Goal: Task Accomplishment & Management: Complete application form

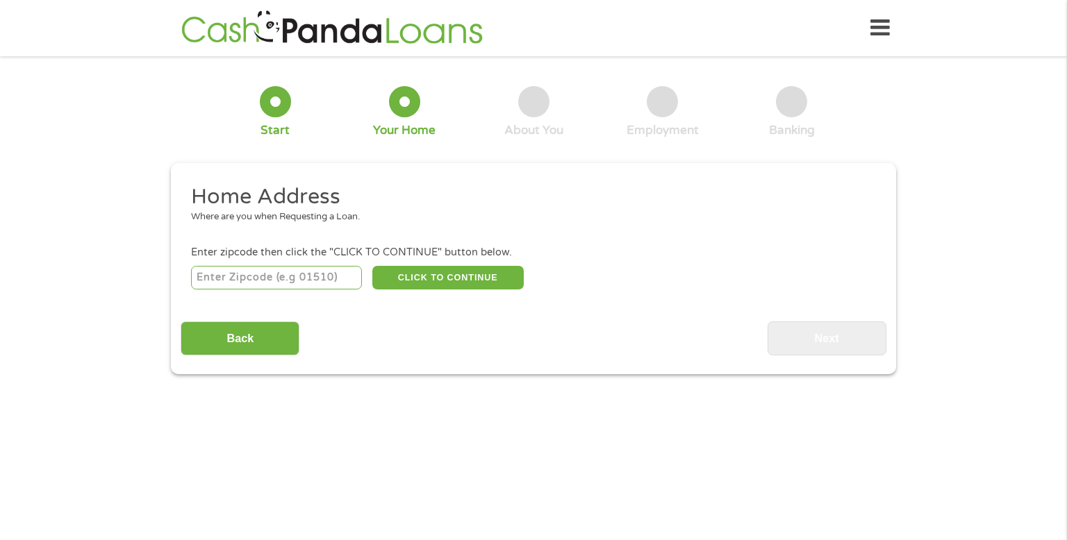
click at [293, 276] on input "number" at bounding box center [277, 278] width 172 height 24
type input "71854"
select select "[US_STATE]"
click at [442, 276] on button "CLICK TO CONTINUE" at bounding box center [447, 278] width 151 height 24
type input "71854"
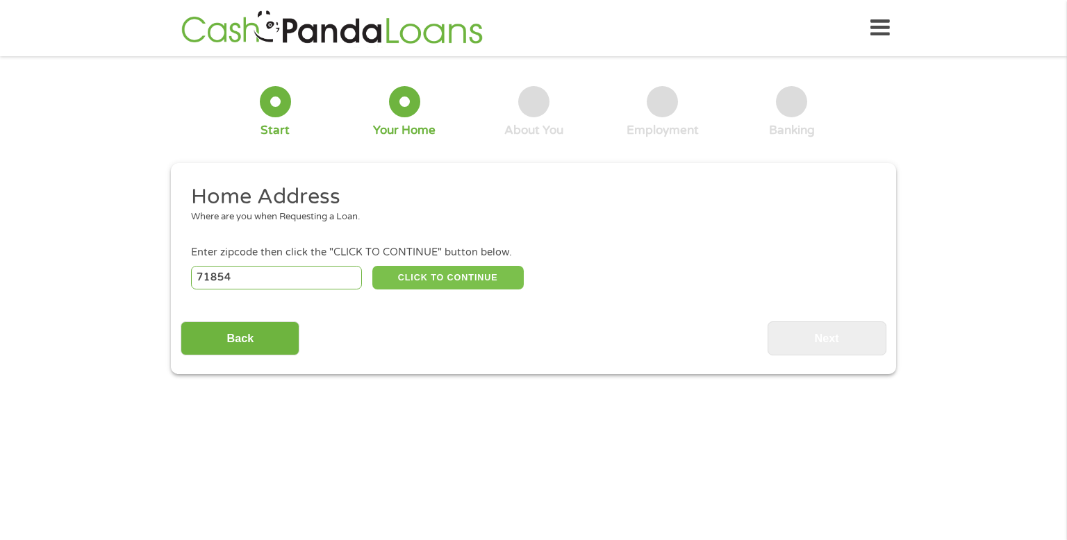
type input "Texarkana"
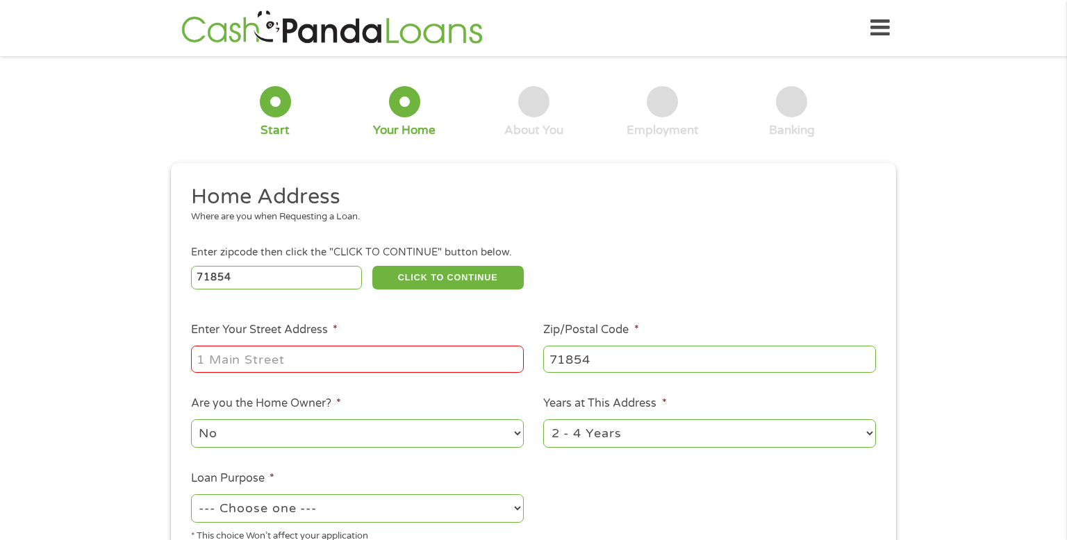
click at [353, 370] on input "Enter Your Street Address *" at bounding box center [357, 359] width 333 height 26
type input "[STREET_ADDRESS][PERSON_NAME]"
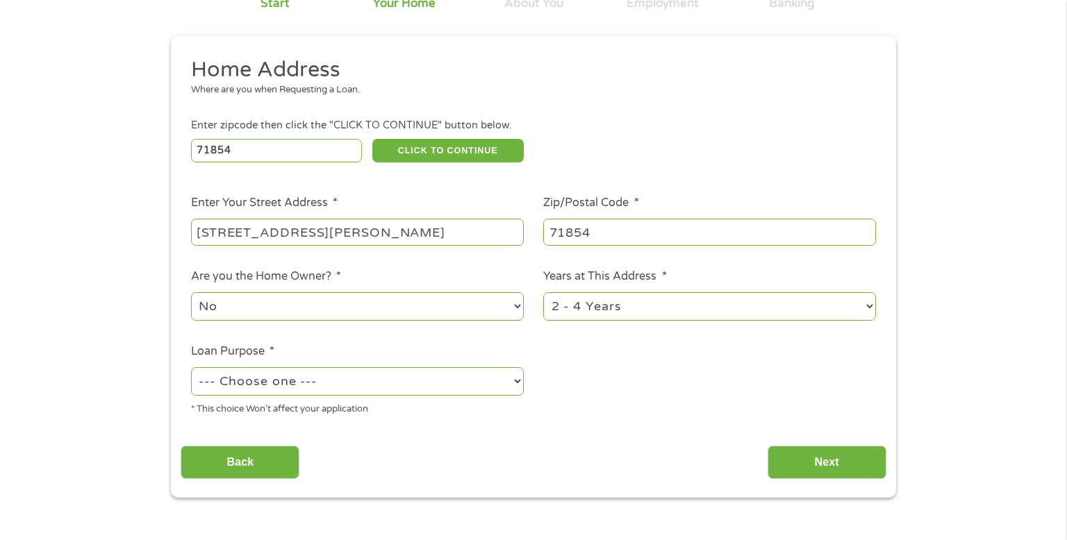
scroll to position [131, 0]
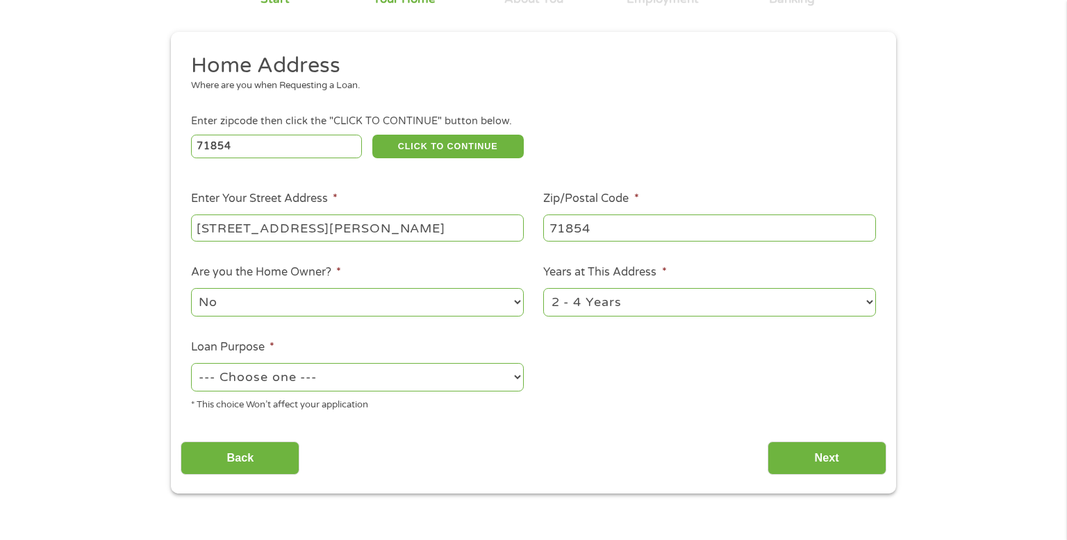
click at [415, 379] on select "--- Choose one --- Pay Bills Debt Consolidation Home Improvement Major Purchase…" at bounding box center [357, 377] width 333 height 28
select select "paybills"
click at [191, 365] on select "--- Choose one --- Pay Bills Debt Consolidation Home Improvement Major Purchase…" at bounding box center [357, 377] width 333 height 28
click at [809, 467] on input "Next" at bounding box center [827, 459] width 119 height 34
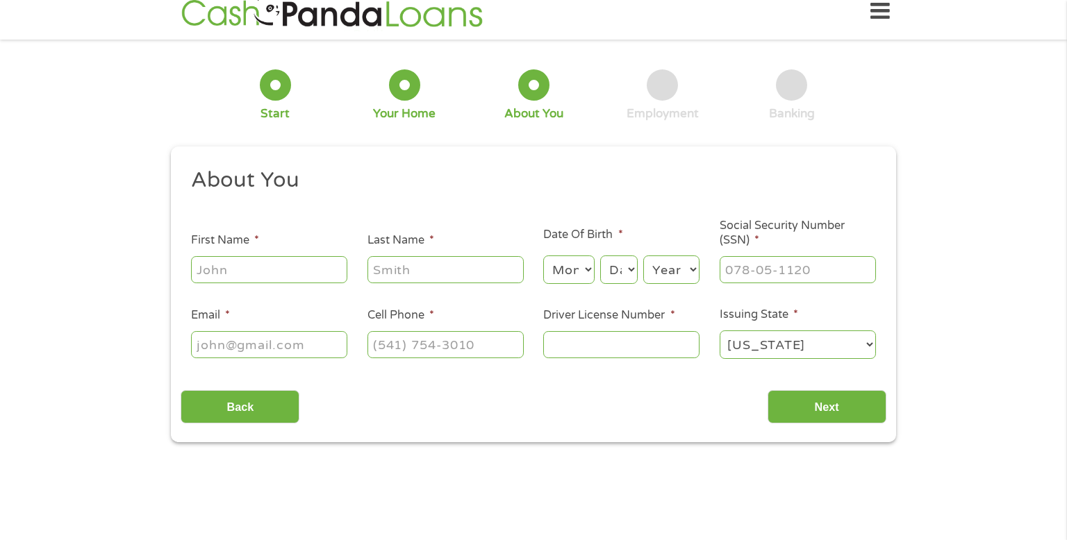
scroll to position [0, 0]
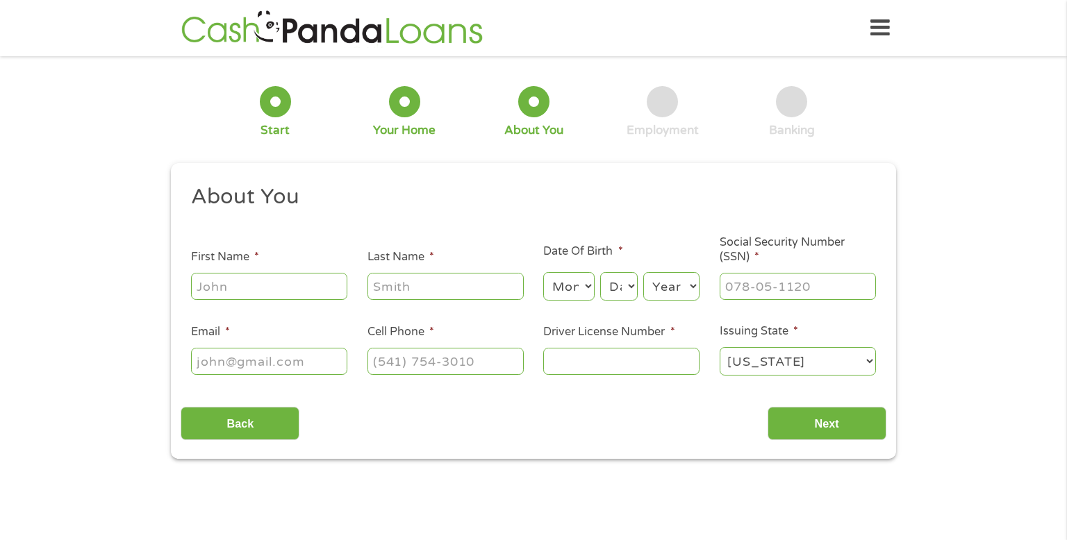
click at [327, 288] on input "First Name *" at bounding box center [269, 286] width 156 height 26
type input "[PERSON_NAME]"
type input "Brown"
type input "[EMAIL_ADDRESS][DOMAIN_NAME]"
type input "[PHONE_NUMBER]"
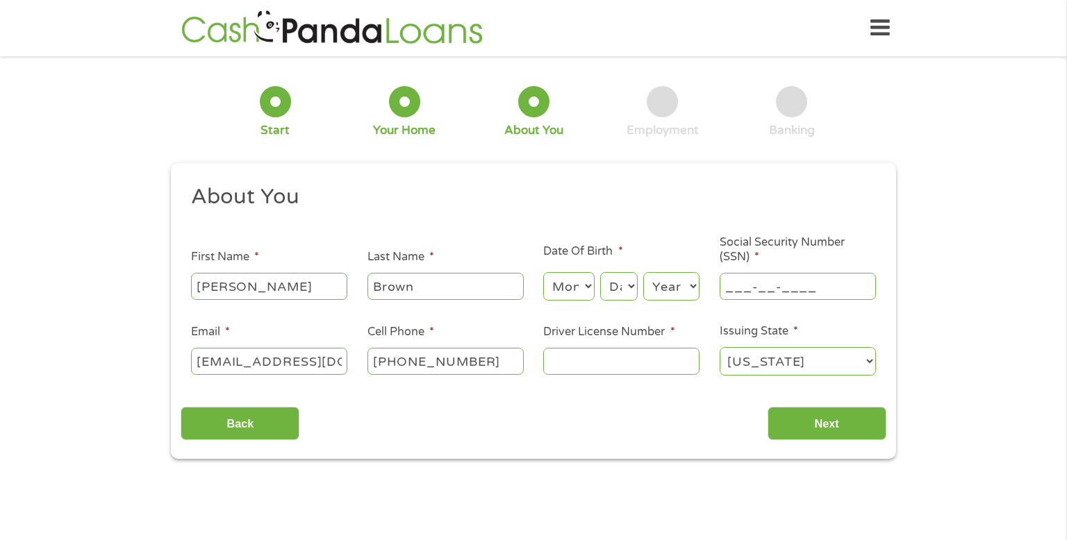
click at [738, 285] on input "___-__-____" at bounding box center [798, 286] width 156 height 26
click at [491, 367] on input "[PHONE_NUMBER]" at bounding box center [445, 361] width 156 height 26
click at [749, 292] on input "543-61-7331" at bounding box center [798, 286] width 156 height 26
click at [751, 291] on input "543-61-7331" at bounding box center [798, 286] width 156 height 26
click at [930, 295] on div "1 Start 2 Your Home 3 About You 4 Employment 5 Banking 6 This field is hidden w…" at bounding box center [533, 262] width 1067 height 393
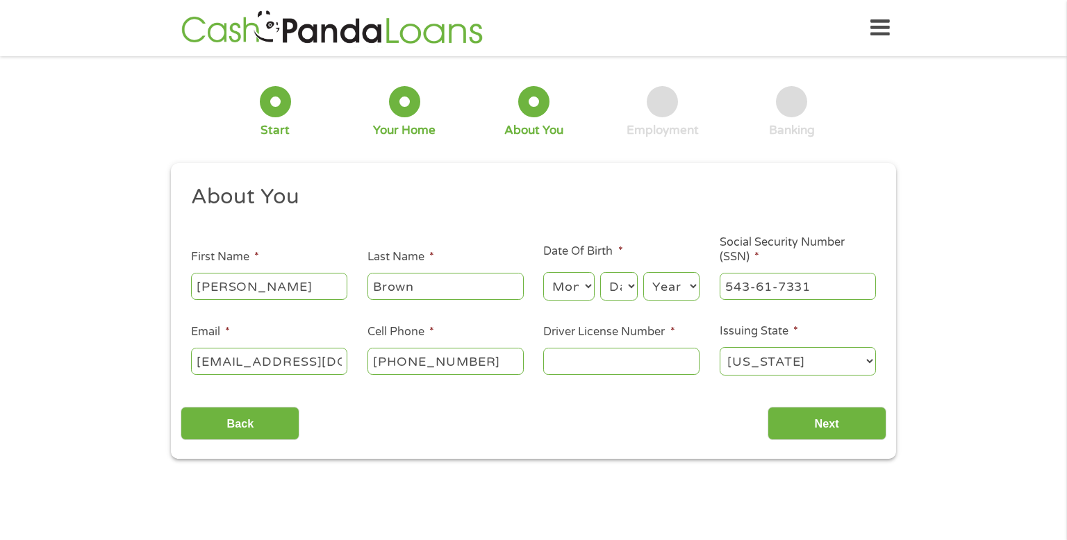
click at [756, 288] on input "543-61-7331" at bounding box center [798, 286] width 156 height 26
click at [763, 291] on input "543-61-7331" at bounding box center [798, 286] width 156 height 26
click at [909, 298] on div "1 Start 2 Your Home 3 About You 4 Employment 5 Banking 6 This field is hidden w…" at bounding box center [533, 262] width 1067 height 393
click at [747, 291] on input "543-61-7331" at bounding box center [798, 286] width 156 height 26
type input "453-61-7331"
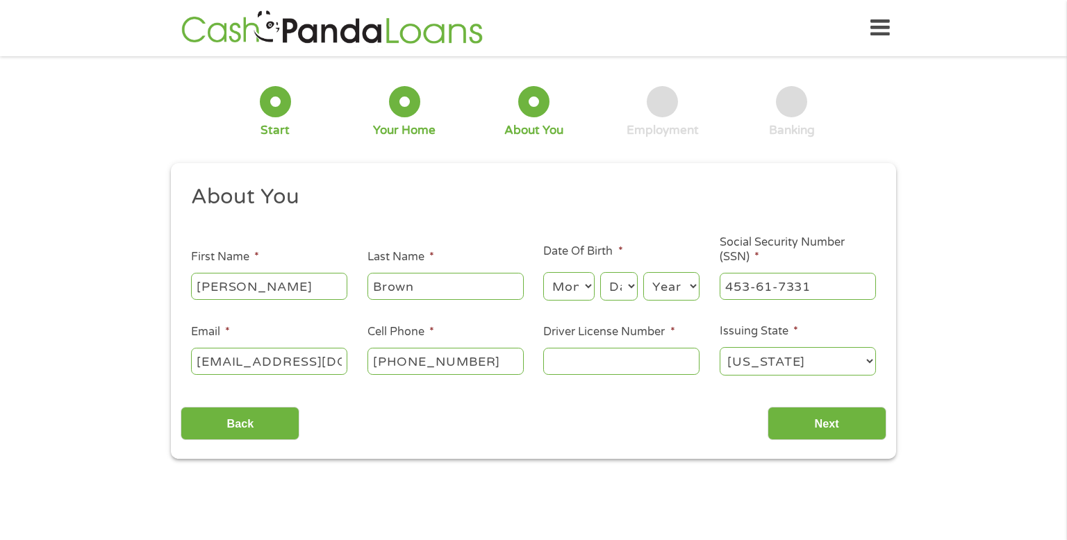
click at [632, 369] on input "Driver License Number *" at bounding box center [621, 361] width 156 height 26
type input "999128965"
click at [849, 426] on input "Next" at bounding box center [827, 424] width 119 height 34
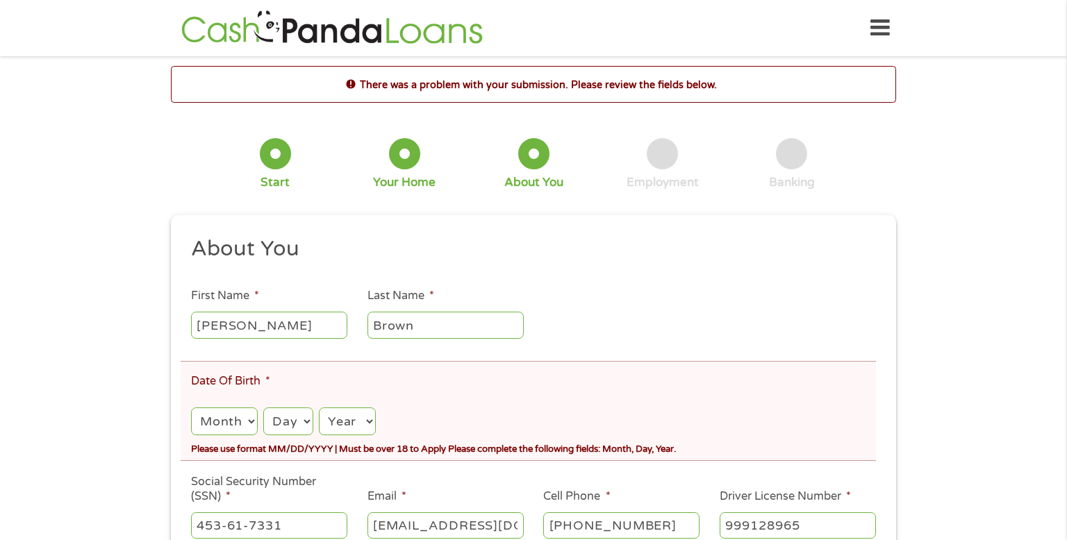
click at [233, 432] on select "Month 1 2 3 4 5 6 7 8 9 10 11 12" at bounding box center [224, 422] width 67 height 28
select select "11"
click at [191, 409] on select "Month 1 2 3 4 5 6 7 8 9 10 11 12" at bounding box center [224, 422] width 67 height 28
click at [299, 429] on select "Day 1 2 3 4 5 6 7 8 9 10 11 12 13 14 15 16 17 18 19 20 21 22 23 24 25 26 27 28 …" at bounding box center [287, 422] width 49 height 28
select select "26"
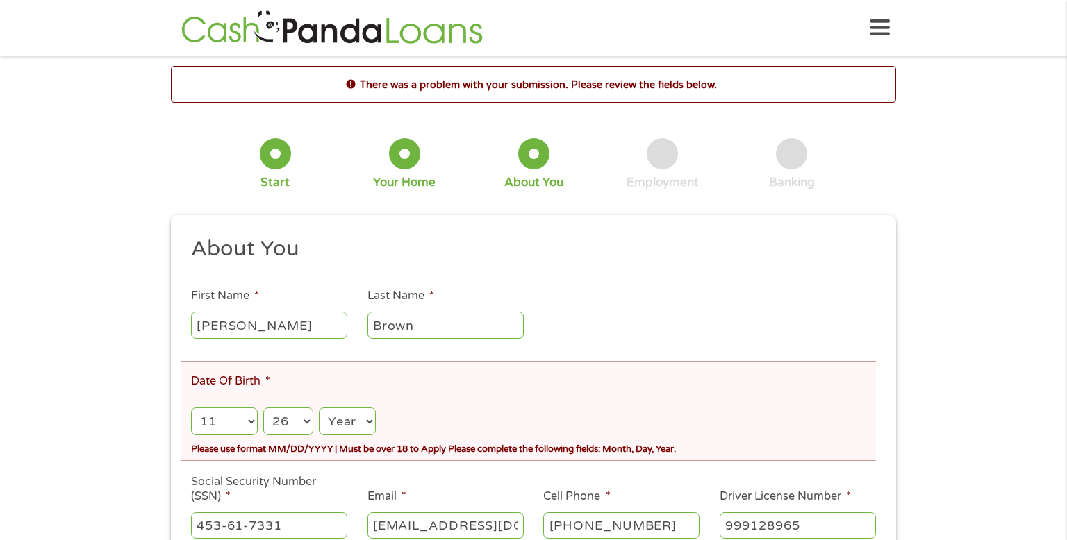
click at [263, 409] on select "Day 1 2 3 4 5 6 7 8 9 10 11 12 13 14 15 16 17 18 19 20 21 22 23 24 25 26 27 28 …" at bounding box center [287, 422] width 49 height 28
click at [347, 424] on select "Year [DATE] 2006 2005 2004 2003 2002 2001 2000 1999 1998 1997 1996 1995 1994 19…" at bounding box center [347, 422] width 57 height 28
select select "1982"
click at [319, 409] on select "Year [DATE] 2006 2005 2004 2003 2002 2001 2000 1999 1998 1997 1996 1995 1994 19…" at bounding box center [347, 422] width 57 height 28
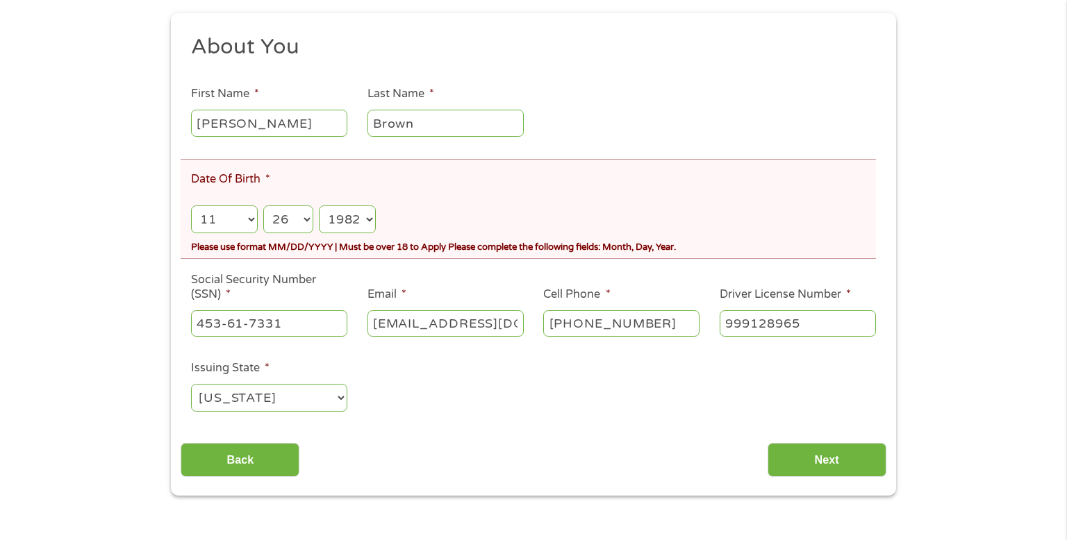
scroll to position [216, 0]
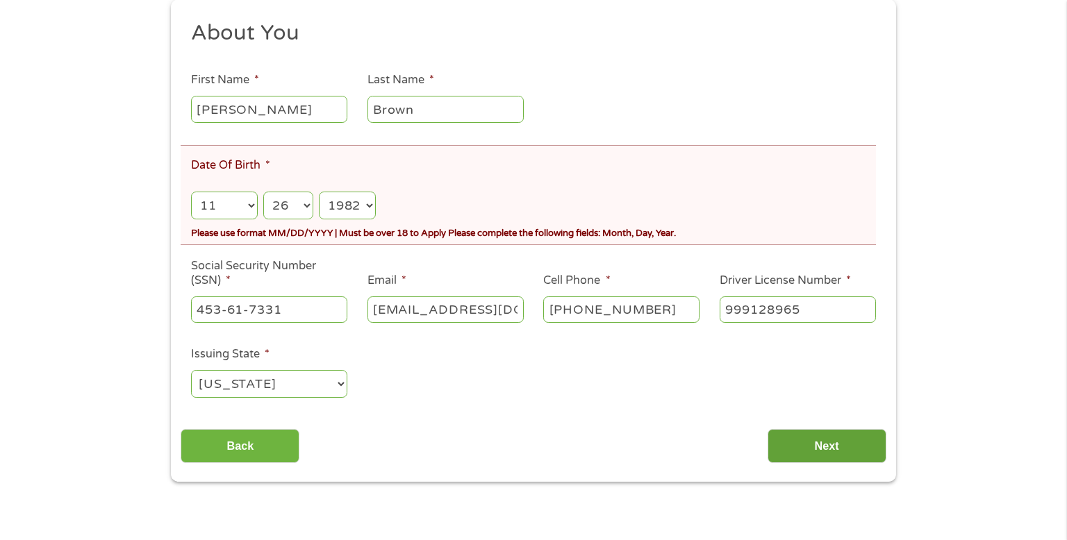
click at [836, 449] on input "Next" at bounding box center [827, 446] width 119 height 34
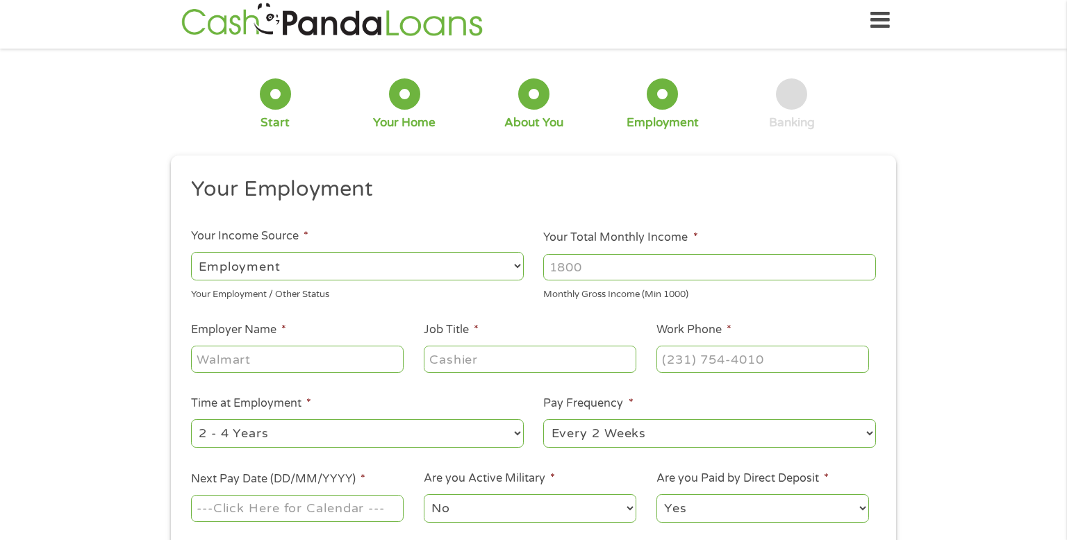
scroll to position [0, 0]
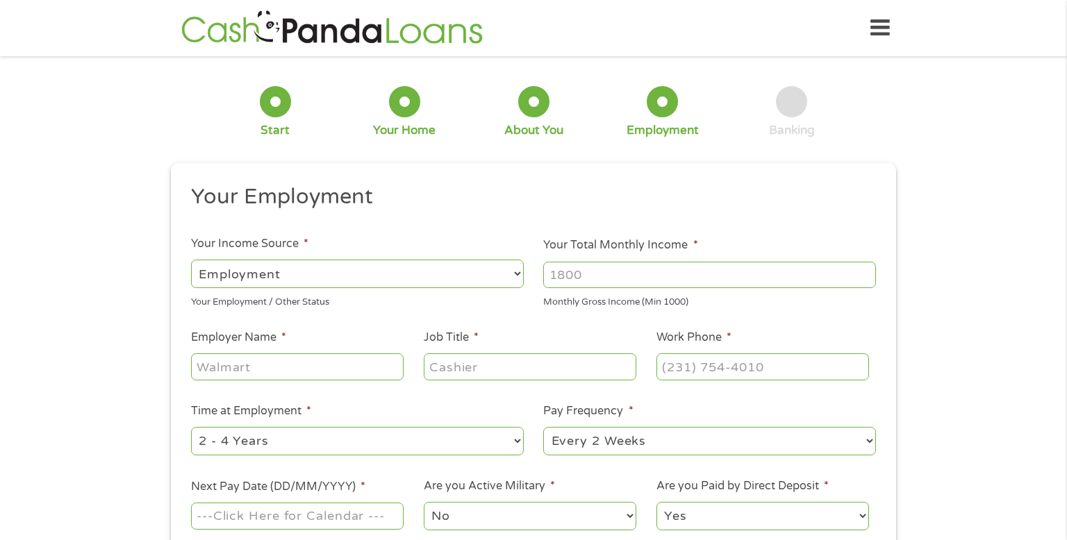
click at [495, 278] on select "--- Choose one --- Employment [DEMOGRAPHIC_DATA] Benefits" at bounding box center [357, 274] width 333 height 28
select select "benefits"
click at [191, 260] on select "--- Choose one --- Employment [DEMOGRAPHIC_DATA] Benefits" at bounding box center [357, 274] width 333 height 28
type input "Other"
type input "[PHONE_NUMBER]"
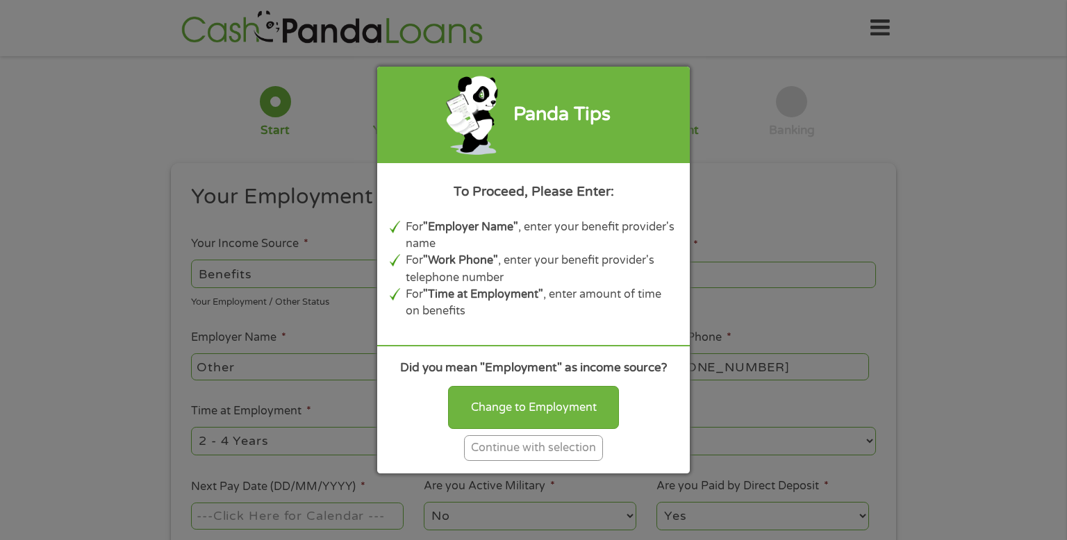
click at [579, 454] on div "Continue with selection" at bounding box center [533, 449] width 139 height 26
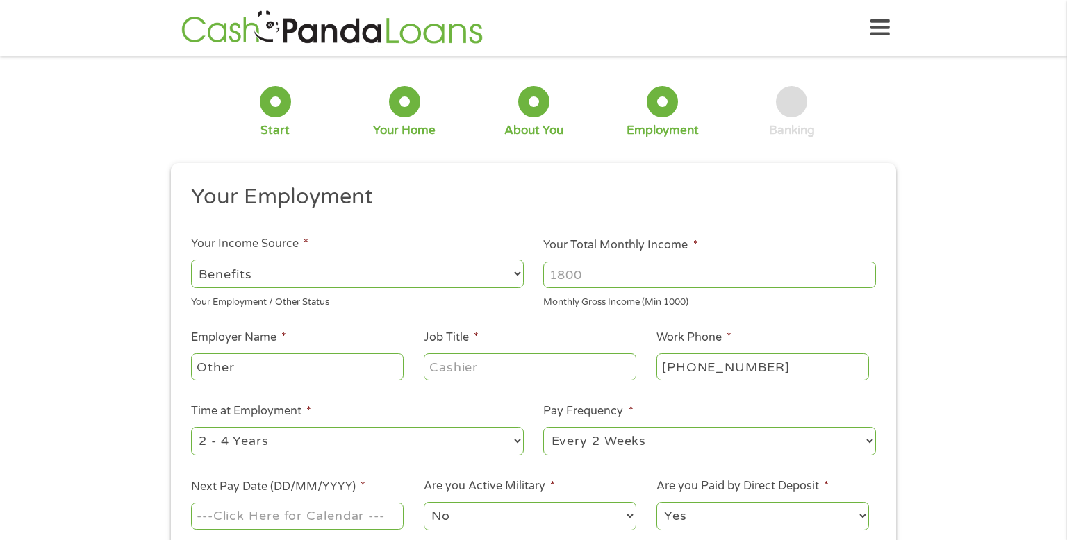
click at [664, 278] on input "Your Total Monthly Income *" at bounding box center [709, 275] width 333 height 26
type input "8"
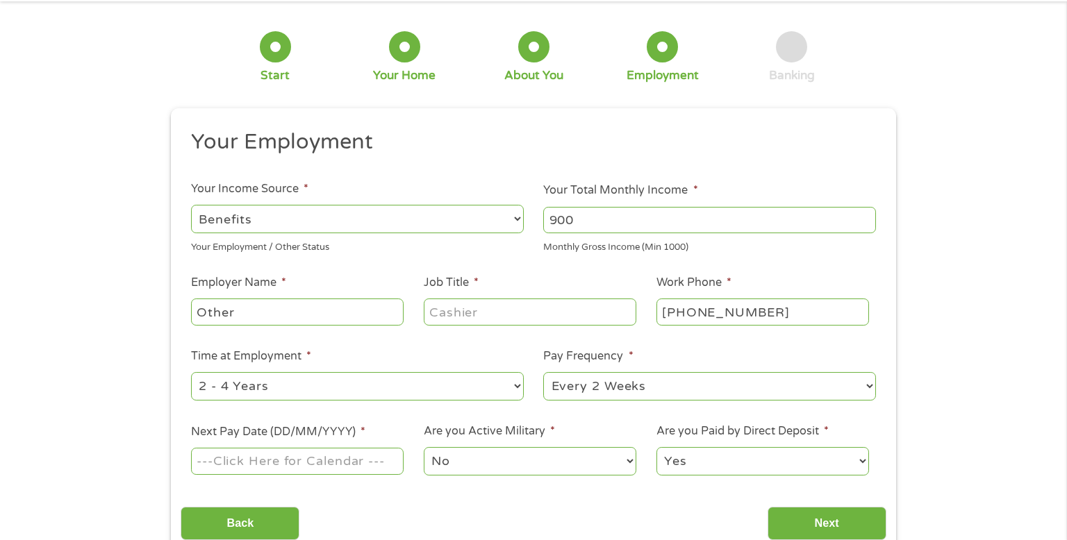
scroll to position [56, 0]
type input "900"
click at [372, 311] on input "Other" at bounding box center [297, 311] width 213 height 26
click at [547, 313] on input "Job Title *" at bounding box center [530, 311] width 213 height 26
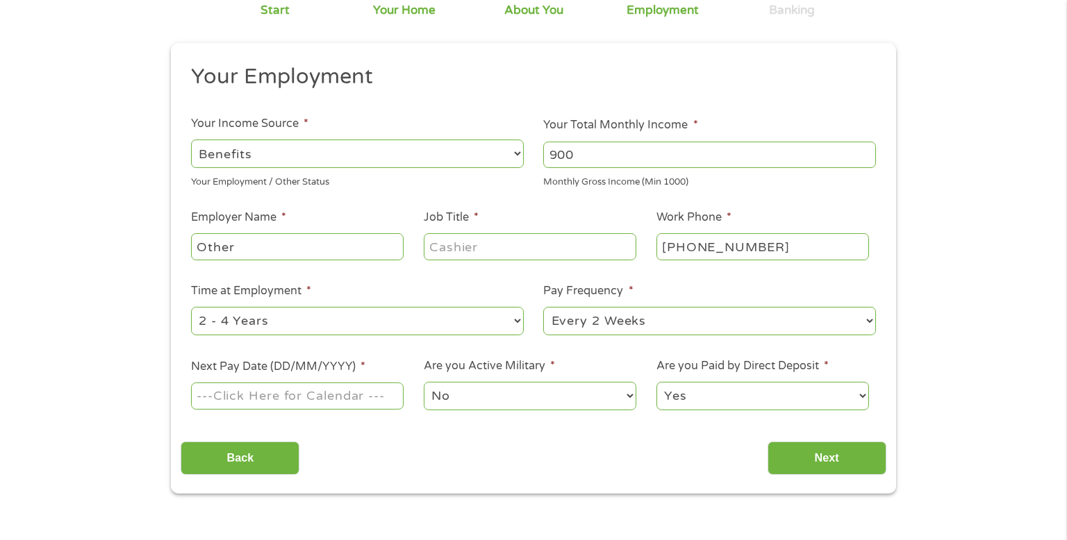
scroll to position [123, 0]
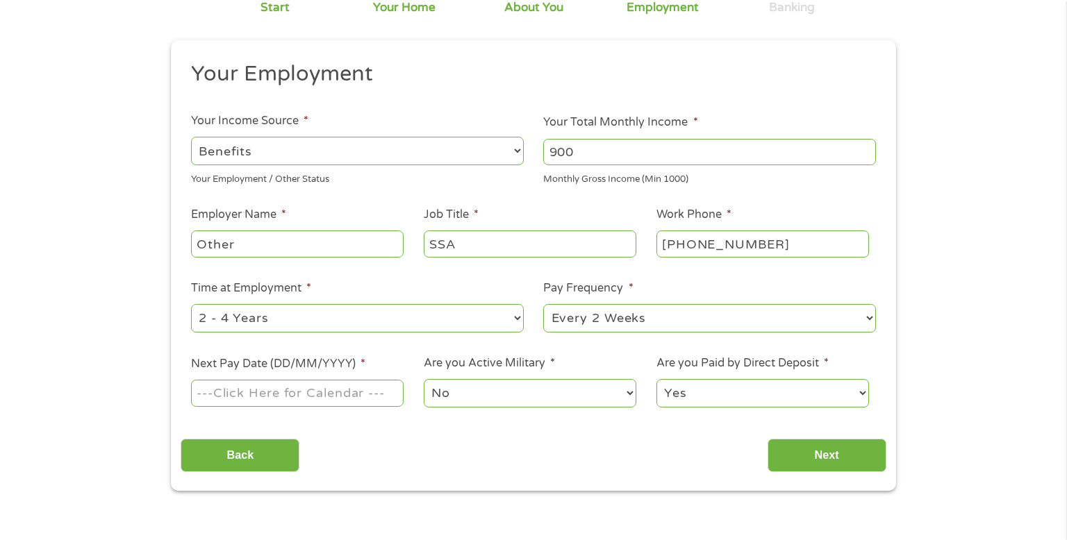
type input "SSA"
click at [781, 329] on select "--- Choose one --- Every 2 Weeks Every Week Monthly Semi-Monthly" at bounding box center [709, 318] width 333 height 28
select select "monthly"
click at [543, 304] on select "--- Choose one --- Every 2 Weeks Every Week Monthly Semi-Monthly" at bounding box center [709, 318] width 333 height 28
click at [378, 394] on input "Next Pay Date (DD/MM/YYYY) *" at bounding box center [297, 393] width 213 height 26
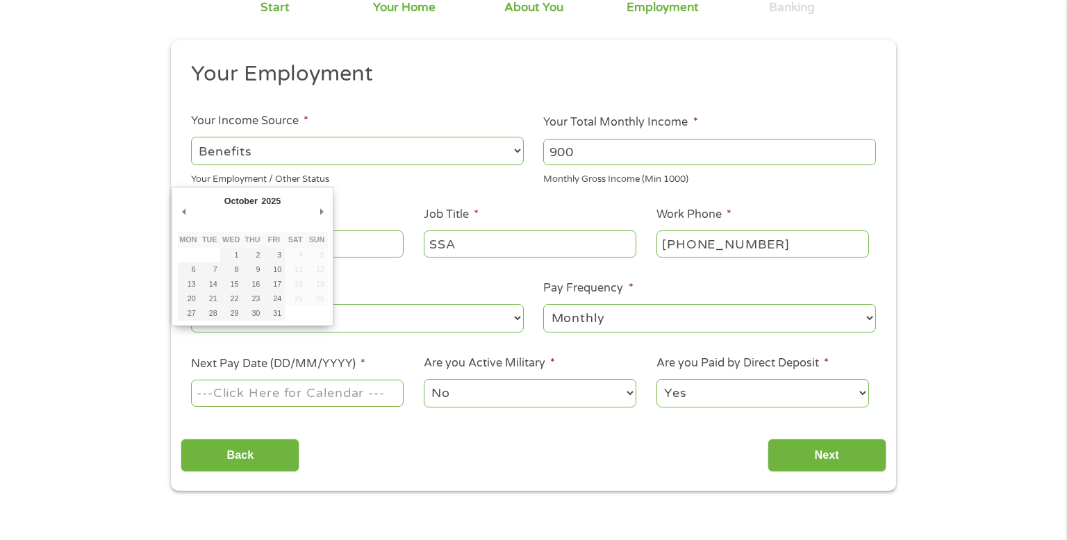
type input "[DATE]"
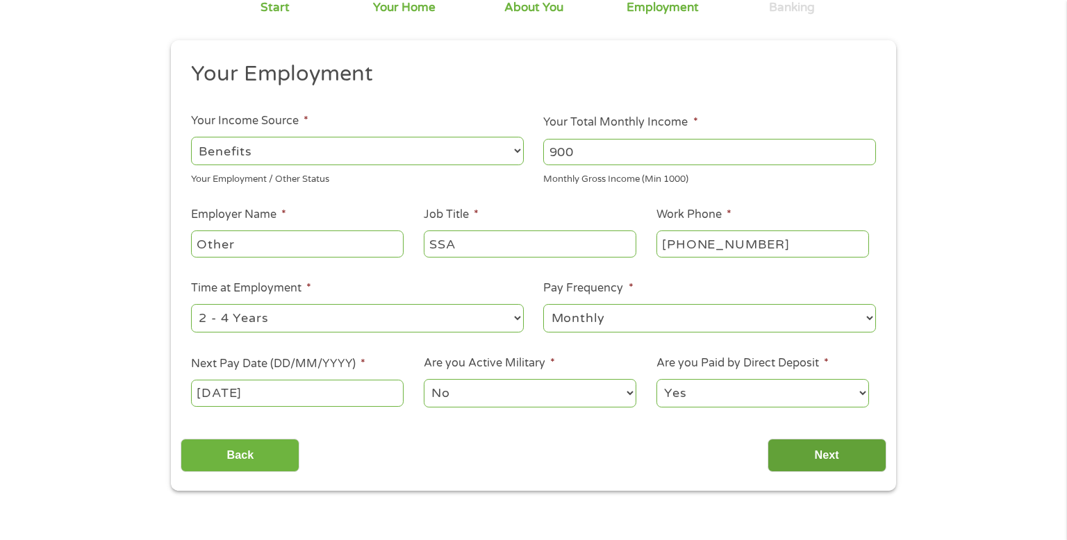
click at [847, 454] on input "Next" at bounding box center [827, 456] width 119 height 34
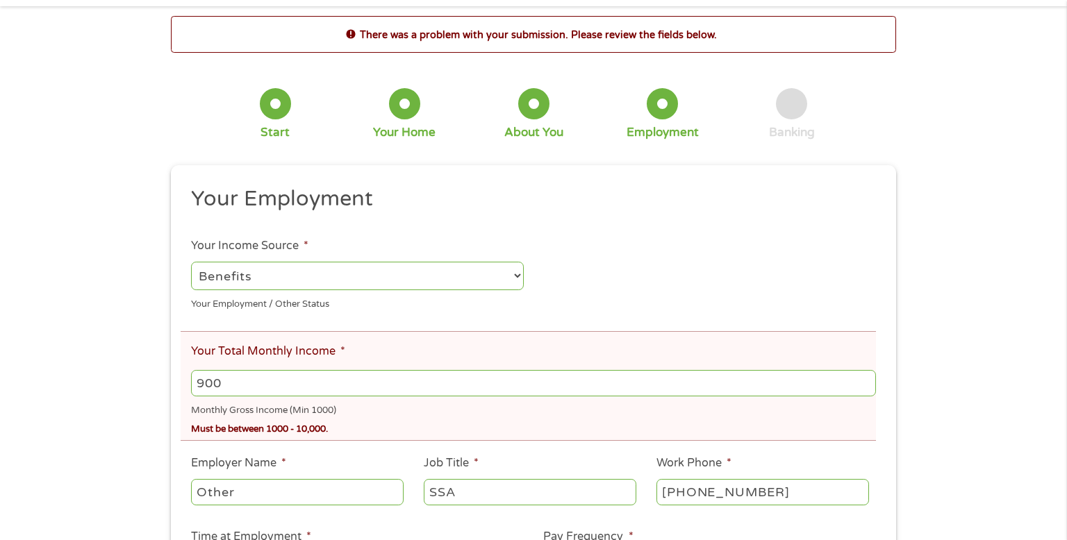
scroll to position [0, 0]
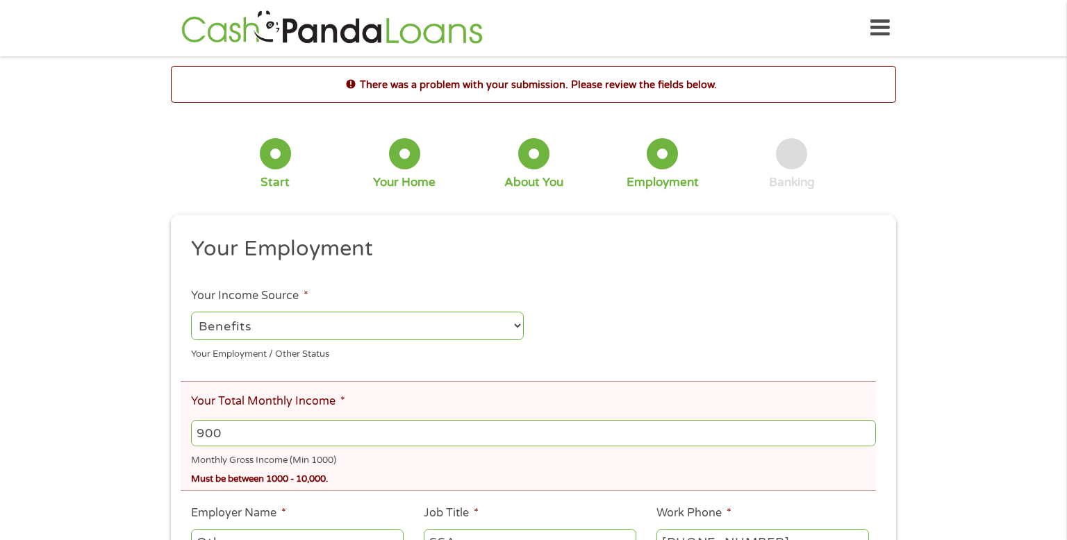
click at [288, 141] on div "Start" at bounding box center [275, 164] width 31 height 52
click at [279, 154] on div at bounding box center [275, 153] width 31 height 31
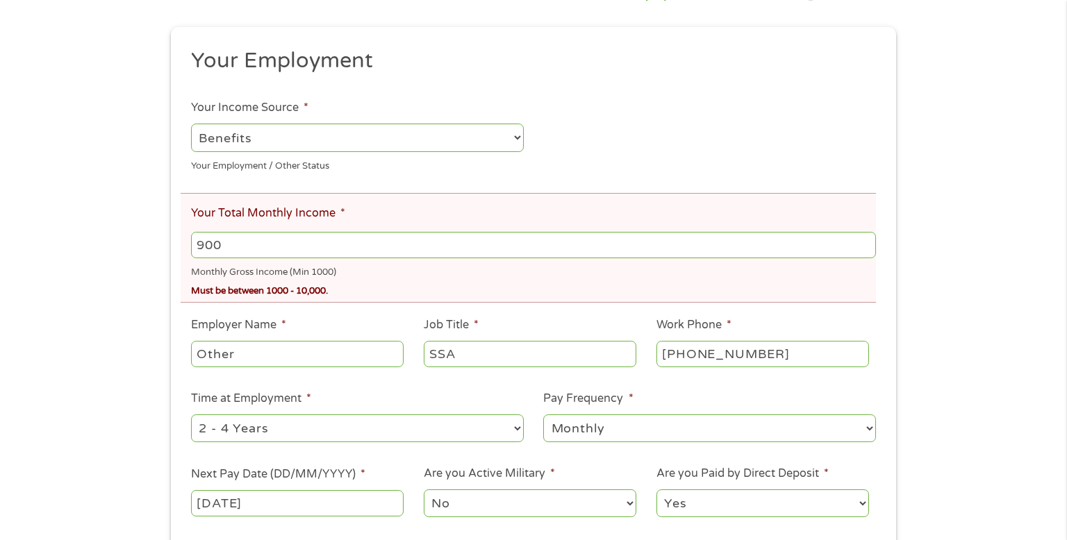
scroll to position [194, 0]
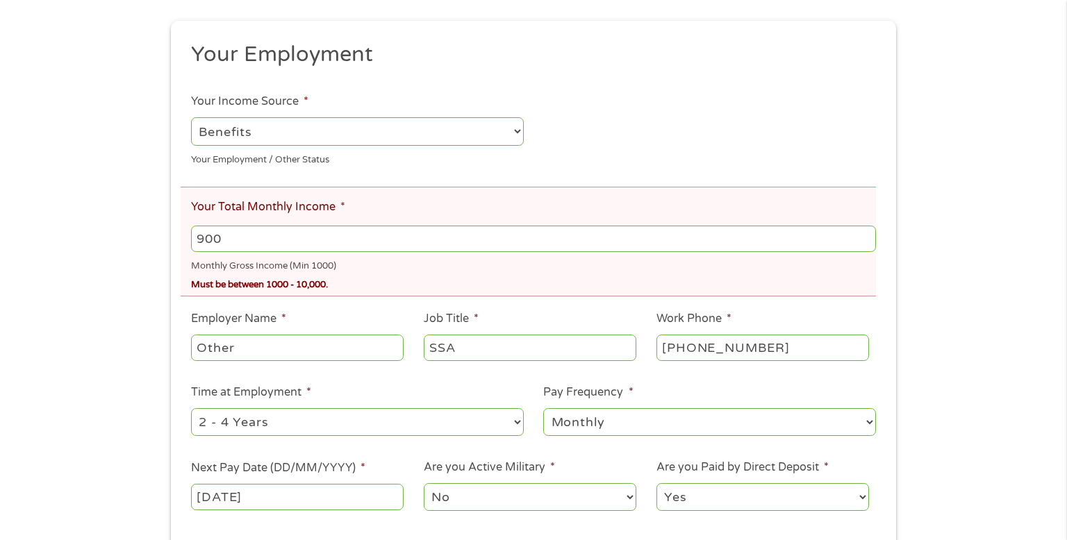
click at [720, 236] on input "900" at bounding box center [533, 239] width 685 height 26
type input "9"
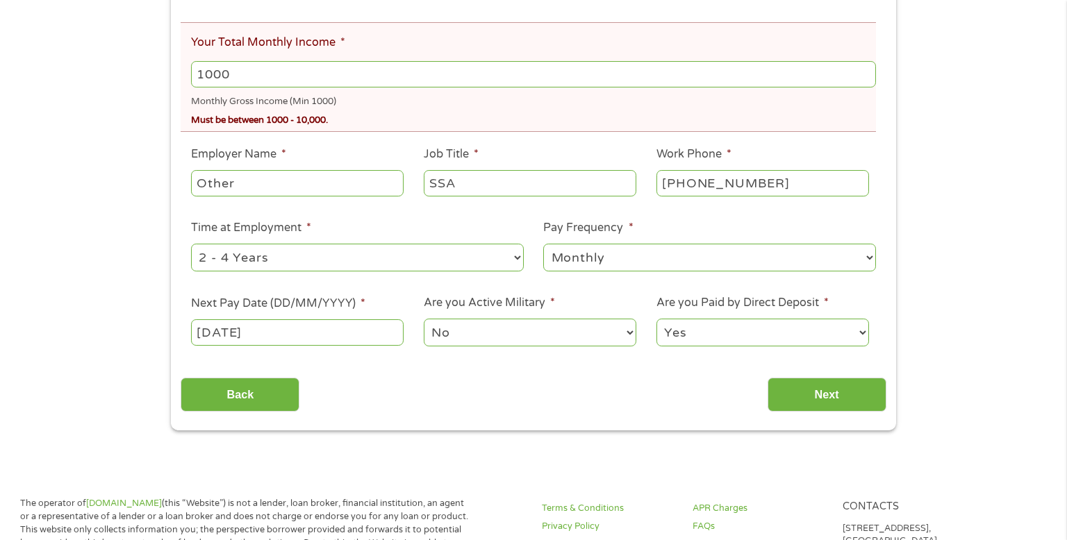
scroll to position [361, 0]
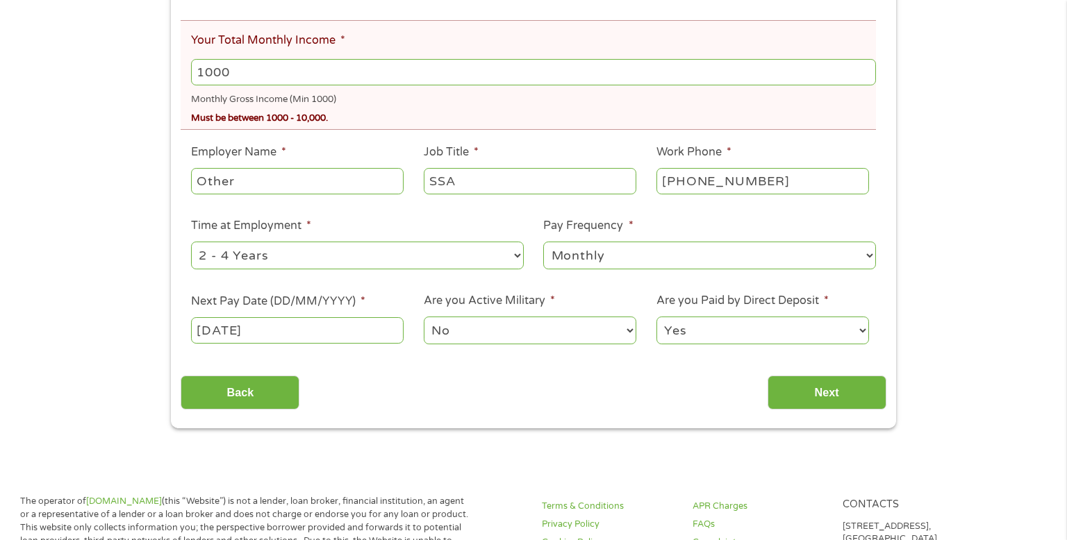
type input "1000"
click at [847, 397] on input "Next" at bounding box center [827, 393] width 119 height 34
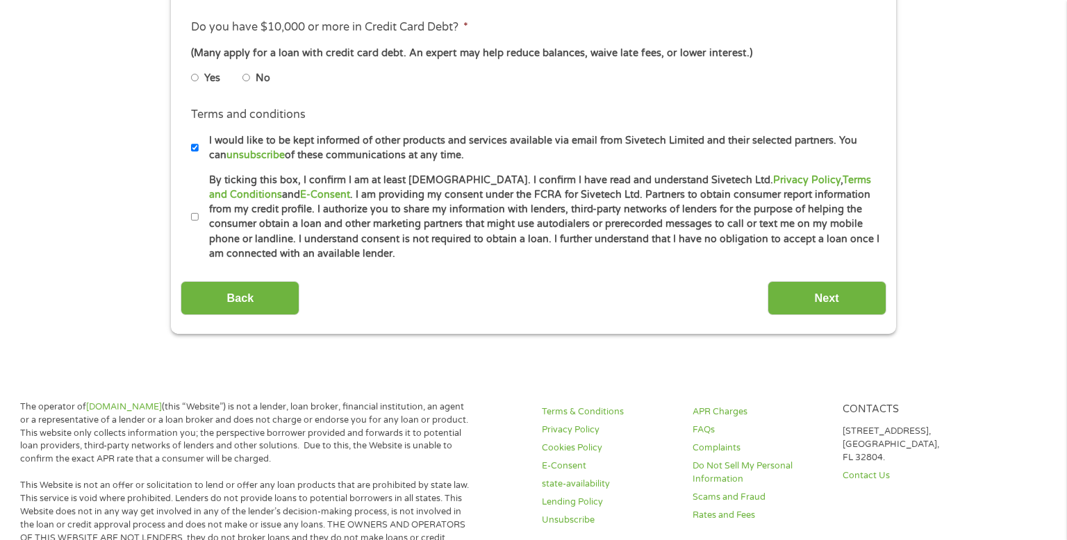
scroll to position [613, 0]
click at [267, 306] on input "Back" at bounding box center [240, 299] width 119 height 34
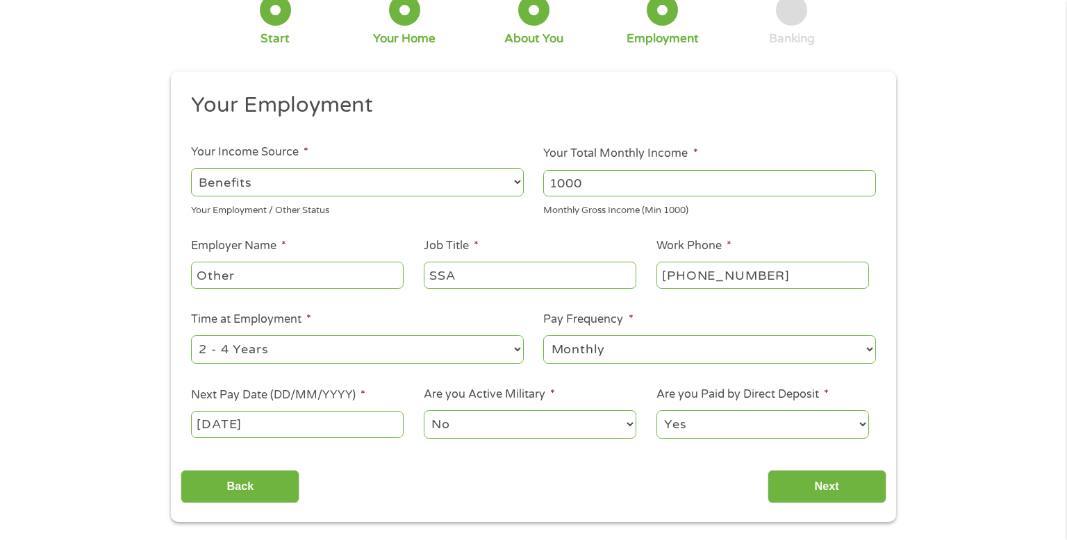
scroll to position [174, 0]
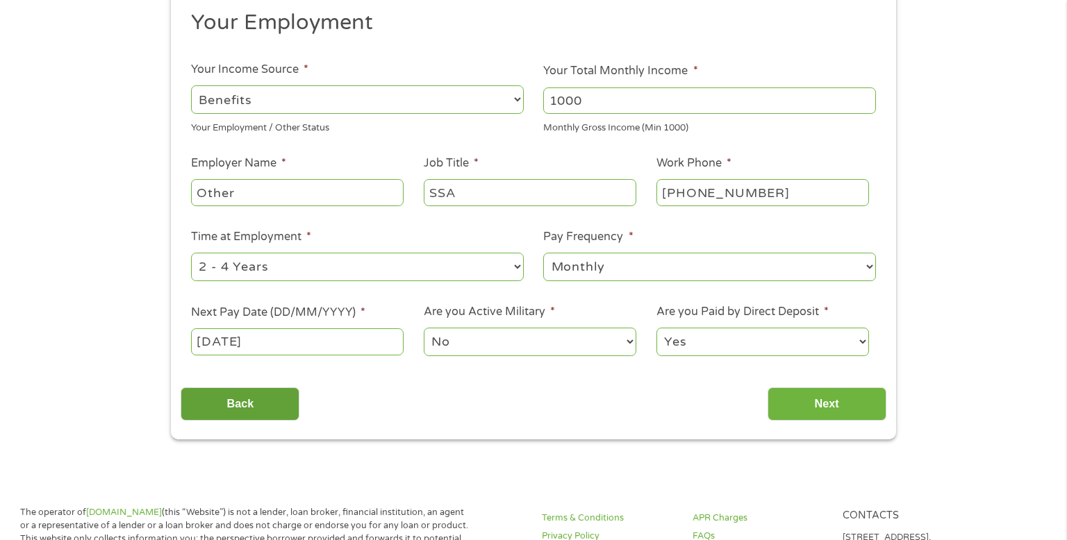
click at [276, 420] on input "Back" at bounding box center [240, 405] width 119 height 34
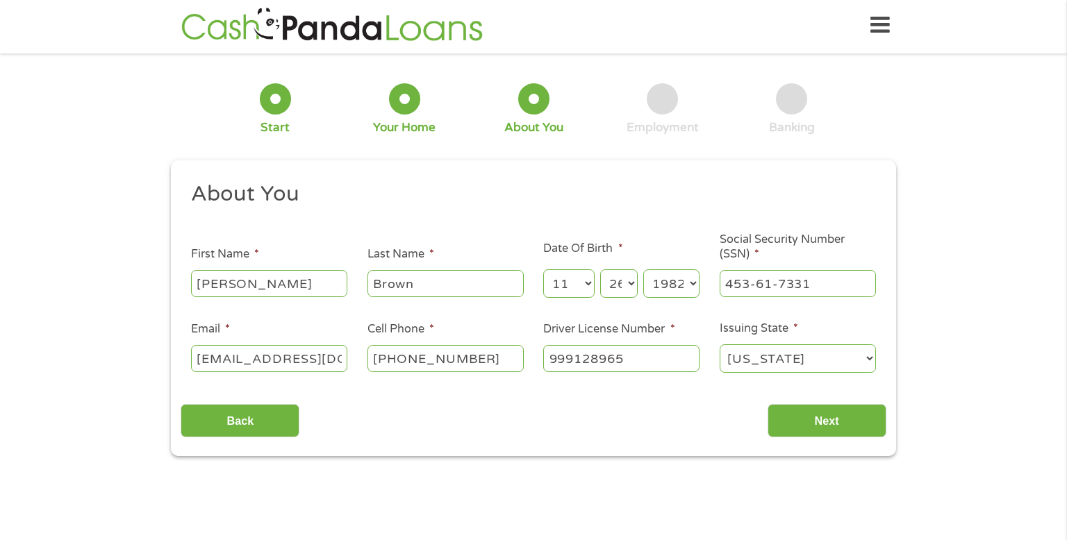
scroll to position [0, 0]
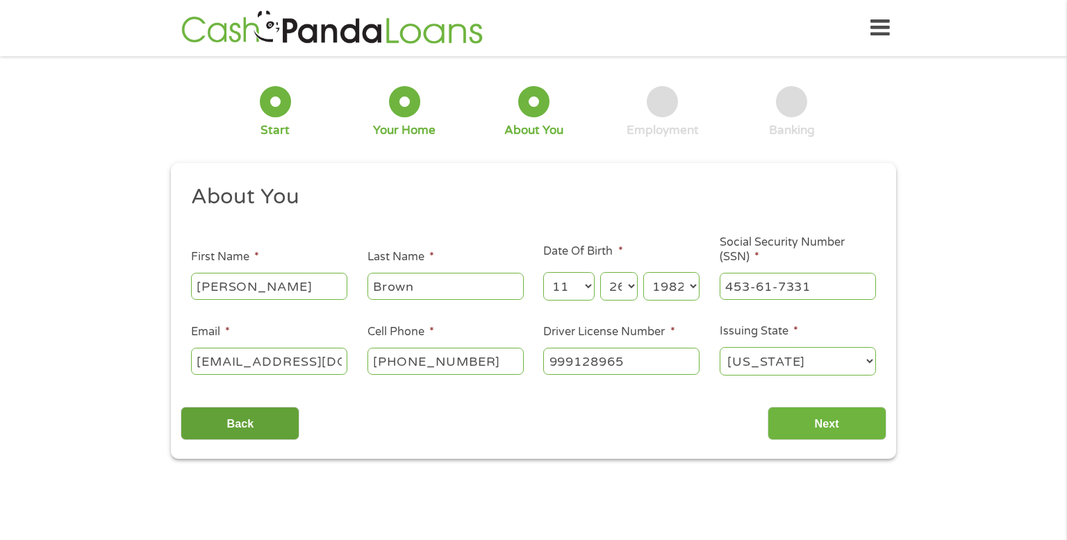
click at [272, 427] on input "Back" at bounding box center [240, 424] width 119 height 34
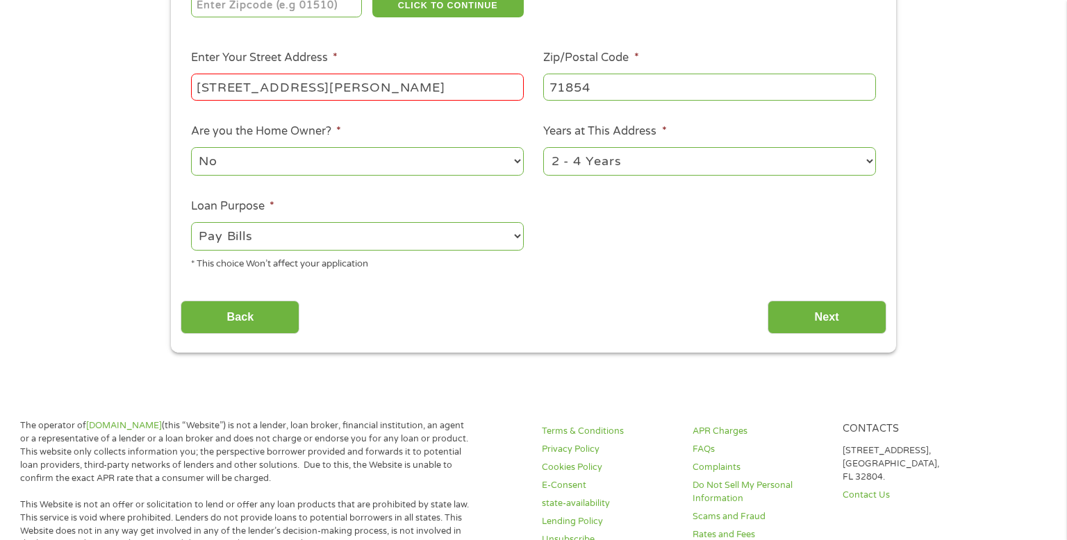
scroll to position [275, 0]
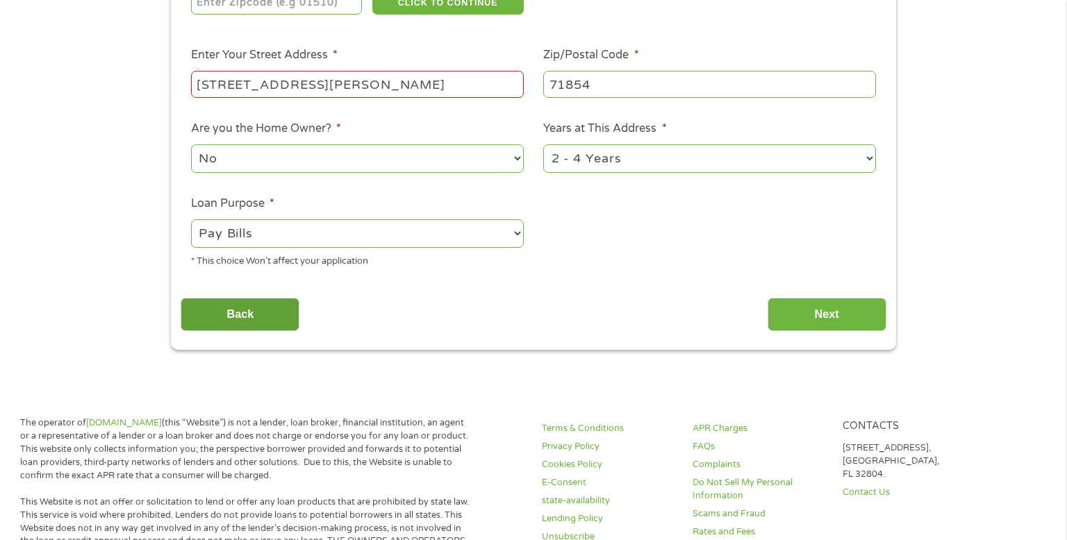
click at [288, 323] on input "Back" at bounding box center [240, 315] width 119 height 34
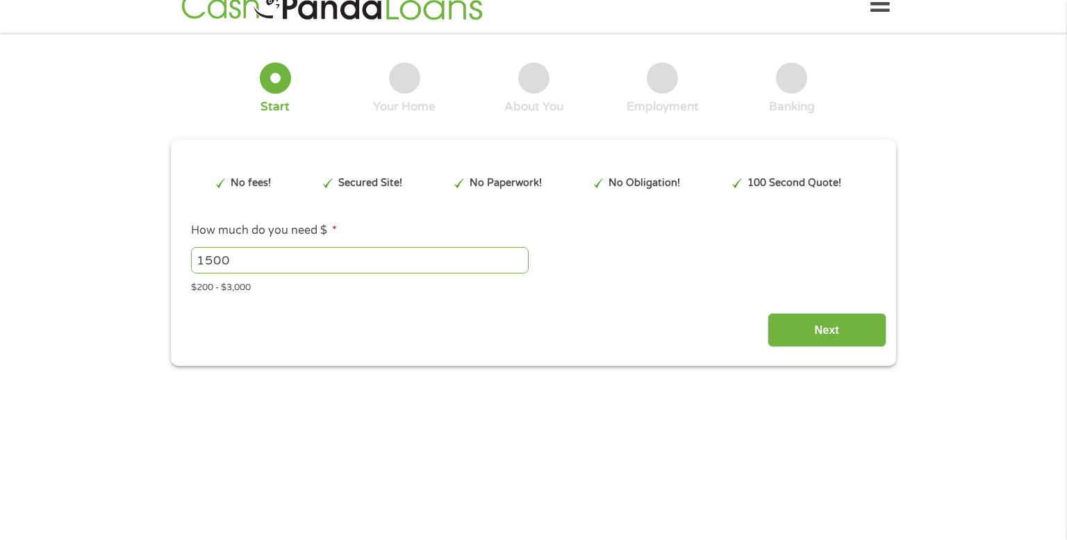
scroll to position [0, 0]
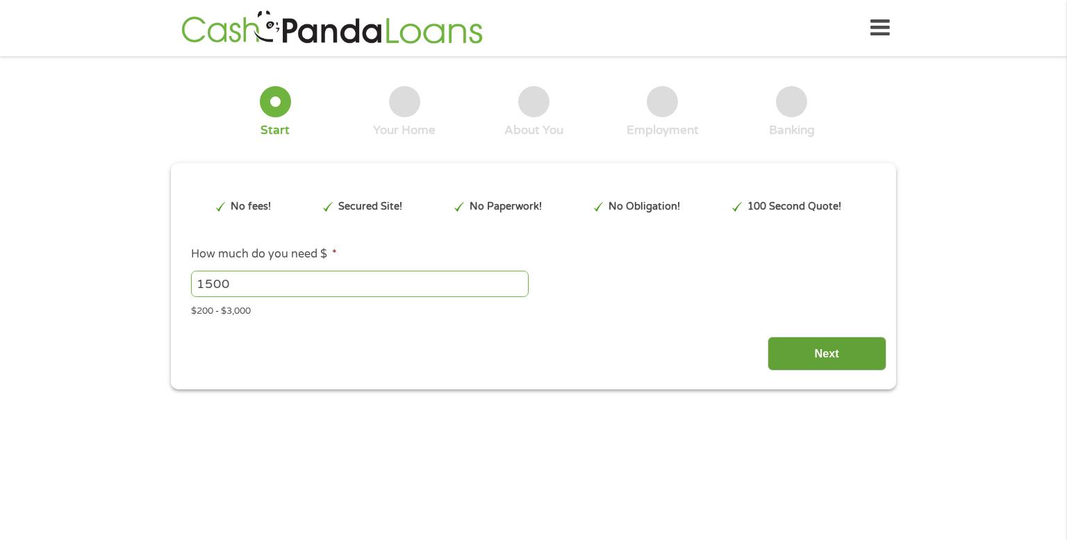
click at [862, 353] on input "Next" at bounding box center [827, 354] width 119 height 34
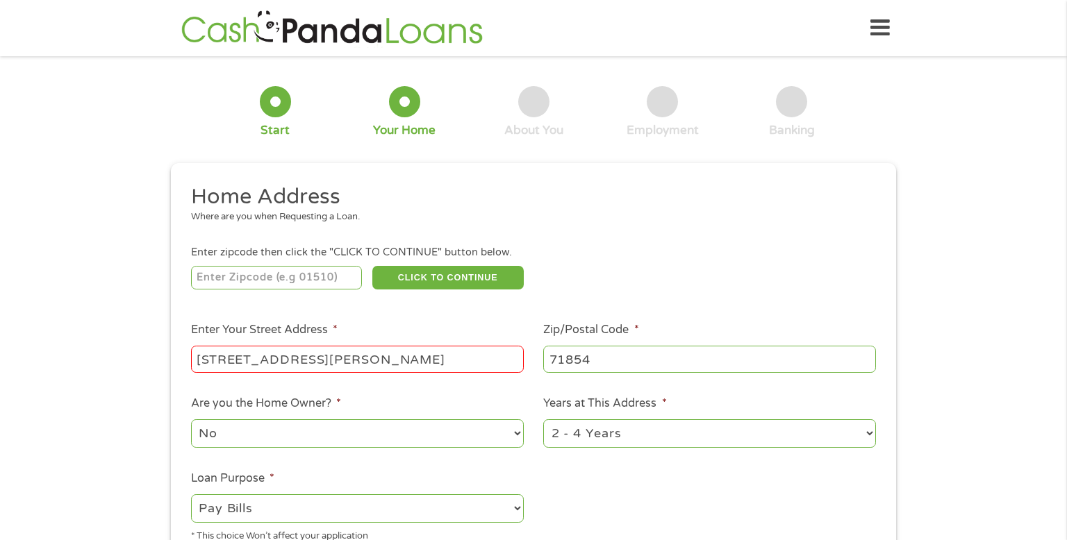
scroll to position [6, 6]
click at [317, 282] on input "number" at bounding box center [277, 278] width 172 height 24
type input "71854"
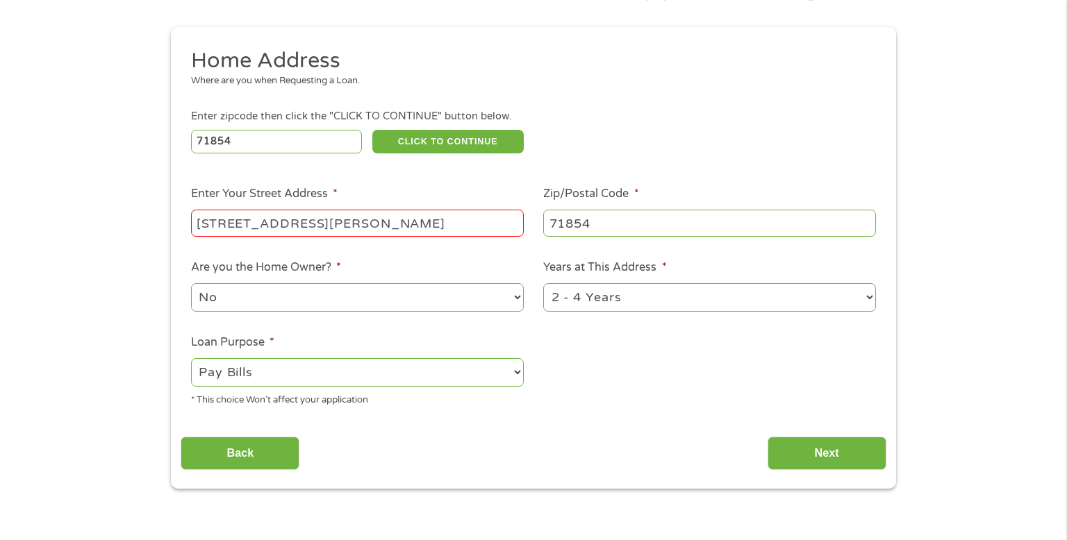
scroll to position [140, 0]
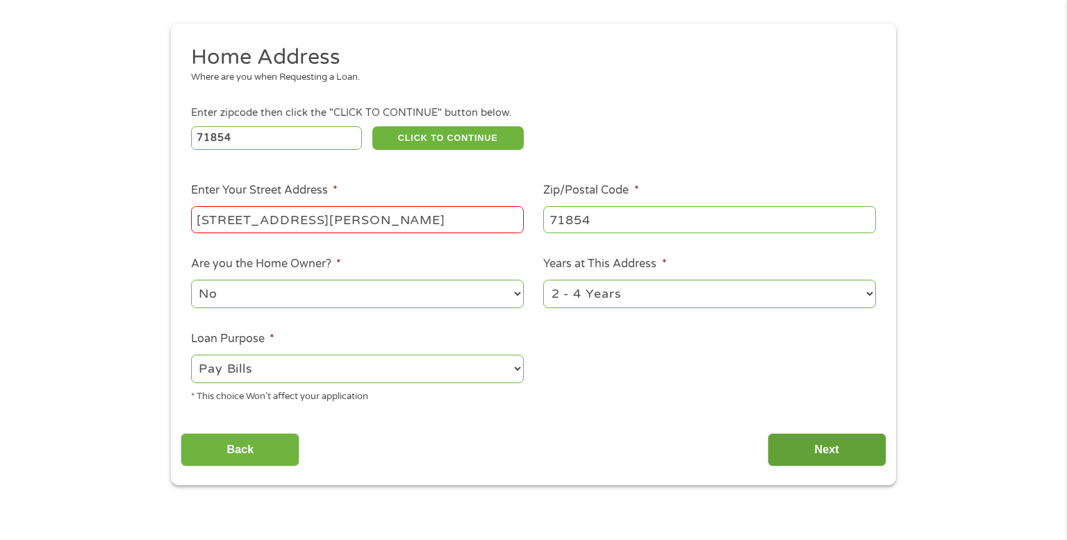
click at [852, 454] on input "Next" at bounding box center [827, 450] width 119 height 34
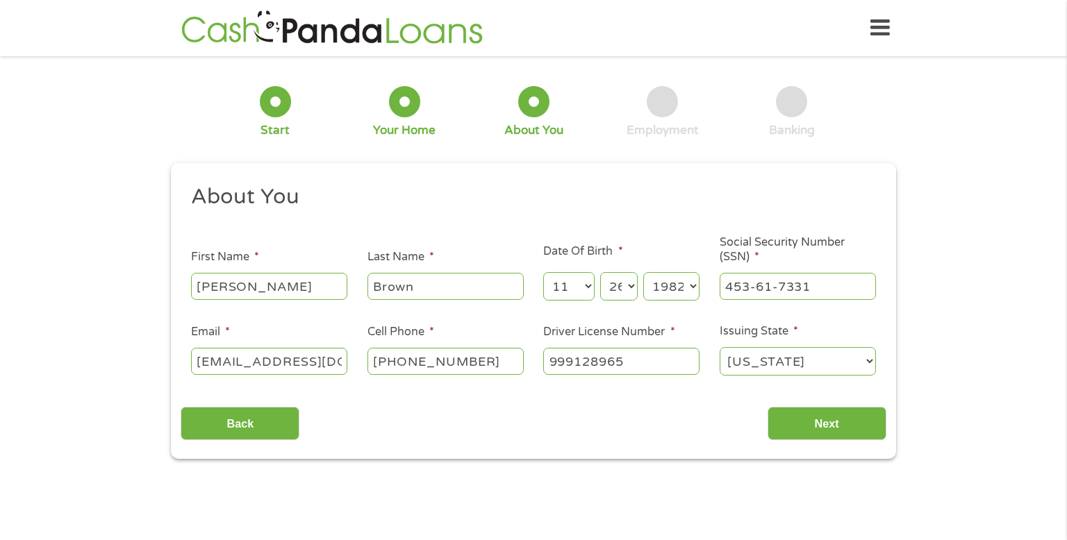
scroll to position [0, 0]
click at [285, 295] on input "[PERSON_NAME]" at bounding box center [269, 286] width 156 height 26
type input "W"
type input "Lakelia"
click at [577, 292] on select "Month 1 2 3 4 5 6 7 8 9 10 11 12" at bounding box center [568, 286] width 51 height 28
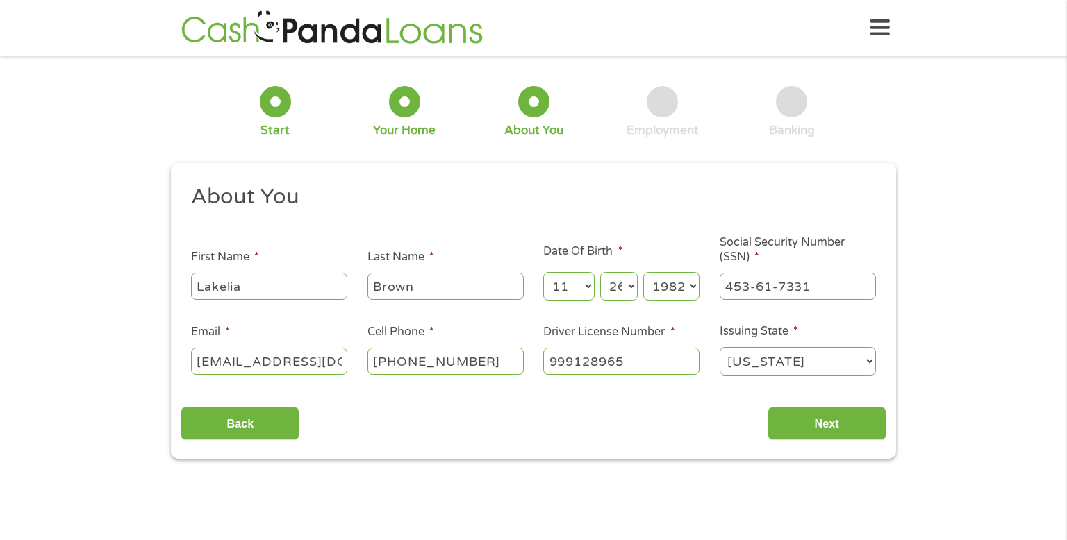
select select "4"
click at [543, 273] on select "Month 1 2 3 4 5 6 7 8 9 10 11 12" at bounding box center [568, 286] width 51 height 28
click at [623, 288] on select "Day 1 2 3 4 5 6 7 8 9 10 11 12 13 14 15 16 17 18 19 20 21 22 23 24 25 26 27 28 …" at bounding box center [619, 286] width 38 height 28
select select "29"
click at [600, 273] on select "Day 1 2 3 4 5 6 7 8 9 10 11 12 13 14 15 16 17 18 19 20 21 22 23 24 25 26 27 28 …" at bounding box center [619, 286] width 38 height 28
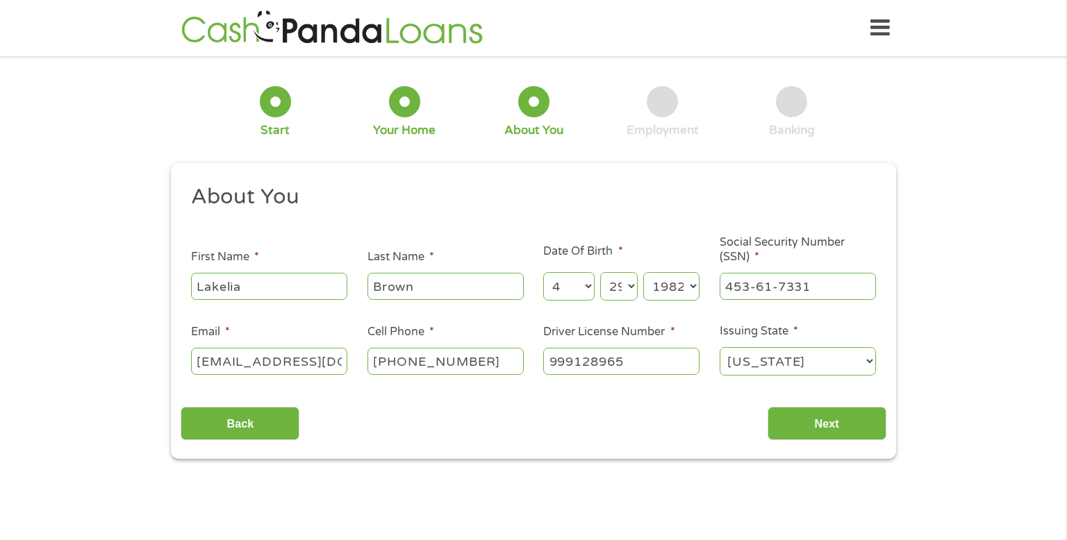
click at [672, 301] on select "Year [DATE] 2006 2005 2004 2003 2002 2001 2000 1999 1998 1997 1996 1995 1994 19…" at bounding box center [671, 286] width 56 height 28
select select "1983"
click at [643, 273] on select "Year [DATE] 2006 2005 2004 2003 2002 2001 2000 1999 1998 1997 1996 1995 1994 19…" at bounding box center [671, 286] width 56 height 28
click at [838, 293] on input "453-61-7331" at bounding box center [798, 286] width 156 height 26
type input "429-53-8385"
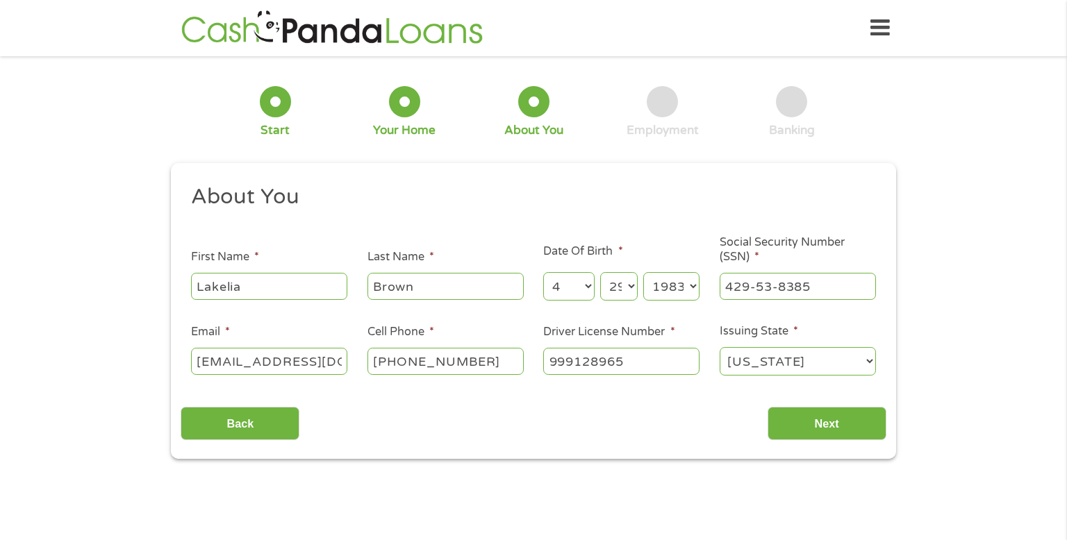
click at [336, 367] on input "[EMAIL_ADDRESS][DOMAIN_NAME]" at bounding box center [269, 361] width 156 height 26
type input "b"
type input "[EMAIL_ADDRESS][DOMAIN_NAME]"
click at [502, 357] on input "[PHONE_NUMBER]" at bounding box center [445, 361] width 156 height 26
type input "[PHONE_NUMBER]"
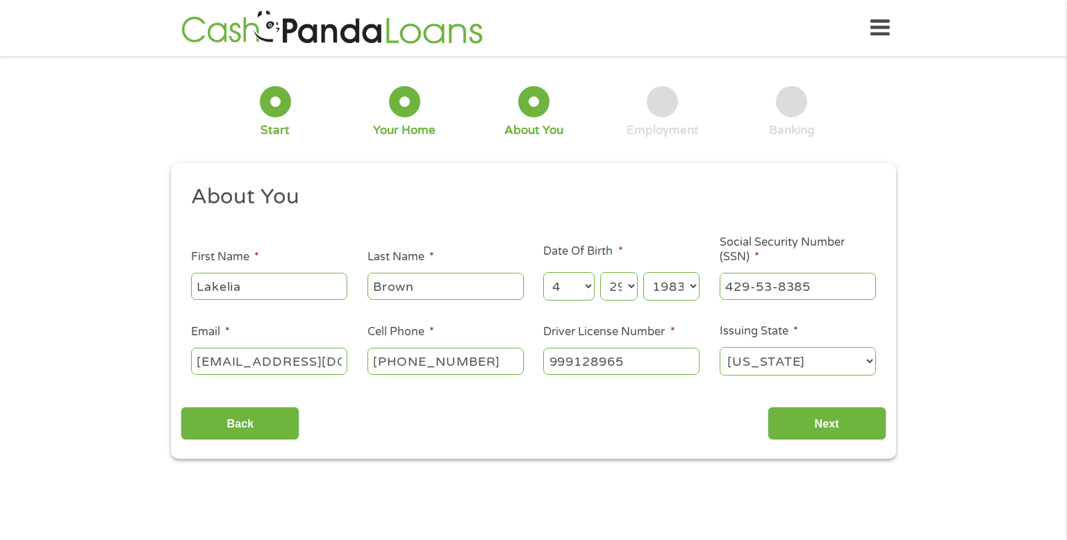
click at [672, 367] on input "999128965" at bounding box center [621, 361] width 156 height 26
type input "9"
type input "097946520"
click at [847, 433] on input "Next" at bounding box center [827, 424] width 119 height 34
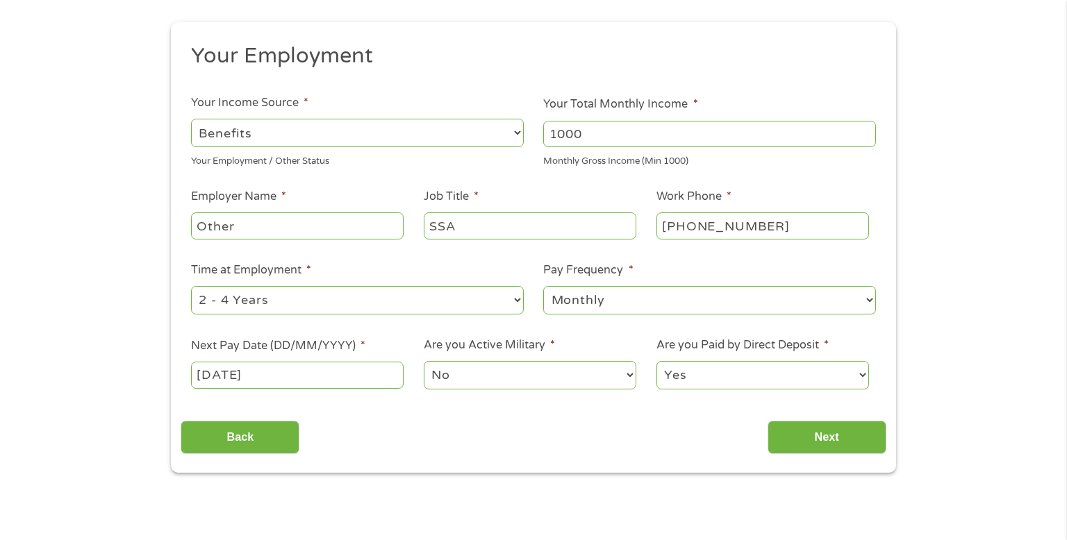
scroll to position [142, 0]
click at [646, 128] on input "1000" at bounding box center [709, 132] width 333 height 26
click at [504, 119] on select "--- Choose one --- Employment [DEMOGRAPHIC_DATA] Benefits" at bounding box center [357, 131] width 333 height 28
select select "fullTime"
click at [191, 117] on select "--- Choose one --- Employment [DEMOGRAPHIC_DATA] Benefits" at bounding box center [357, 131] width 333 height 28
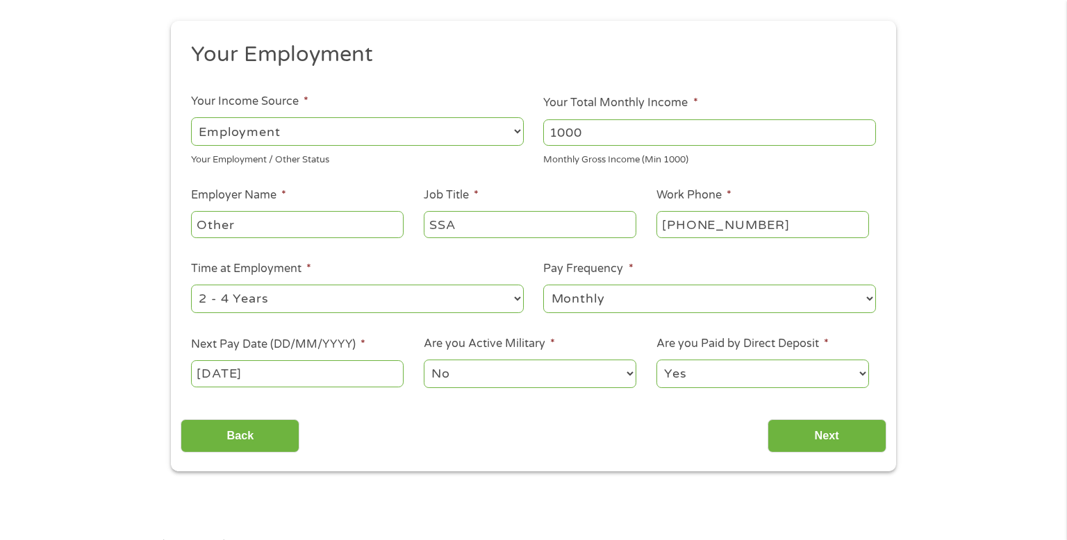
click at [666, 135] on input "1000" at bounding box center [709, 132] width 333 height 26
type input "1"
type input "3000"
click at [365, 228] on input "Other" at bounding box center [297, 224] width 213 height 26
type input "O"
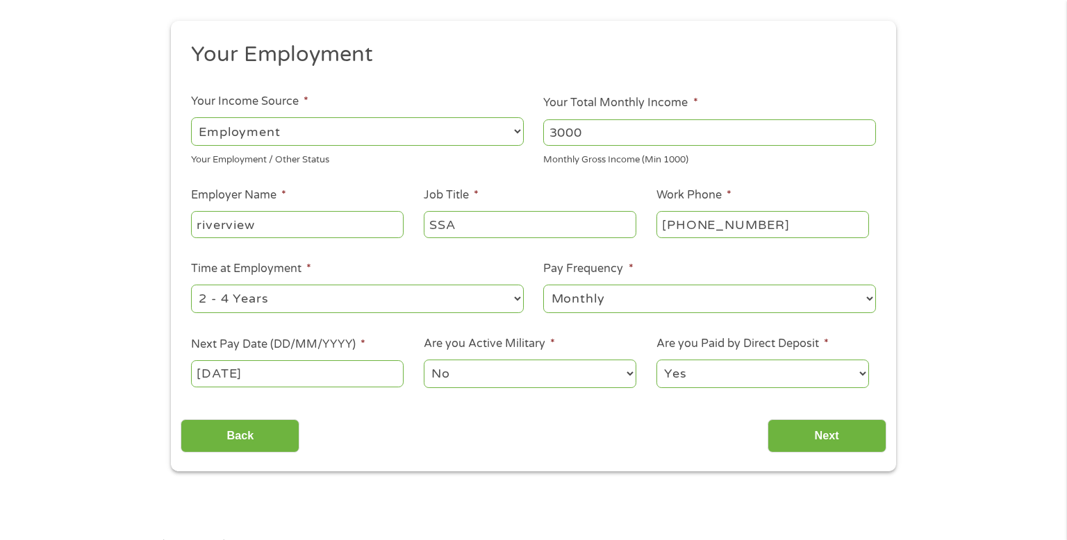
click at [219, 230] on input "riverview" at bounding box center [297, 224] width 213 height 26
click at [312, 228] on input "Riverview" at bounding box center [297, 224] width 213 height 26
type input "Riverview Behavioral Health"
click at [592, 229] on input "SSA" at bounding box center [530, 224] width 213 height 26
type input "S"
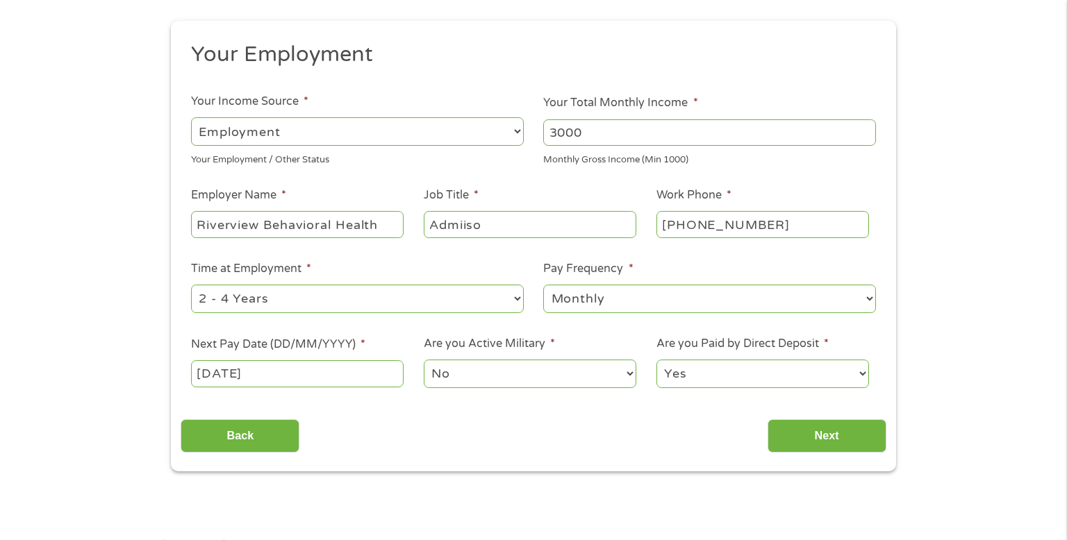
type input "Admiison"
type input "Admission assistant"
click at [815, 229] on input "[PHONE_NUMBER]" at bounding box center [762, 224] width 213 height 26
type input "[PHONE_NUMBER]"
click at [736, 295] on select "--- Choose one --- Every 2 Weeks Every Week Monthly Semi-Monthly" at bounding box center [709, 299] width 333 height 28
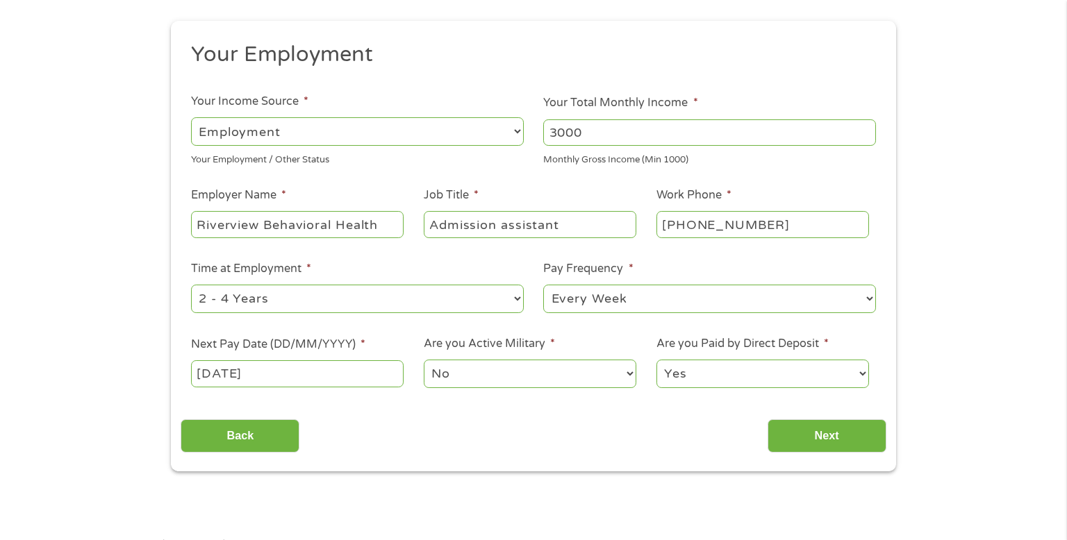
click at [543, 285] on select "--- Choose one --- Every 2 Weeks Every Week Monthly Semi-Monthly" at bounding box center [709, 299] width 333 height 28
click at [702, 297] on select "--- Choose one --- Every 2 Weeks Every Week Monthly Semi-Monthly" at bounding box center [709, 299] width 333 height 28
select select "biweekly"
click at [543, 285] on select "--- Choose one --- Every 2 Weeks Every Week Monthly Semi-Monthly" at bounding box center [709, 299] width 333 height 28
click at [345, 364] on input "[DATE]" at bounding box center [297, 373] width 213 height 26
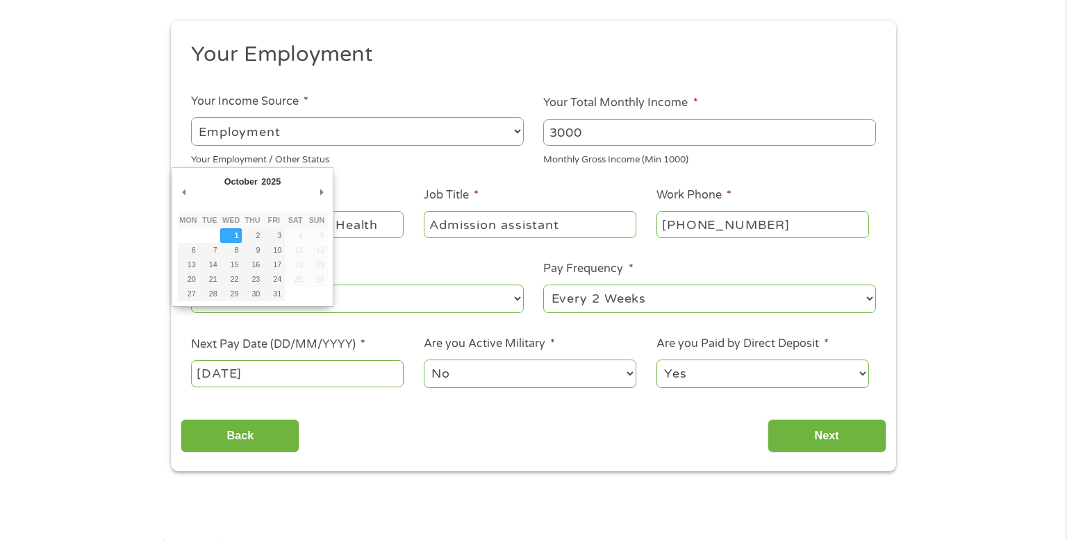
type input "[DATE]"
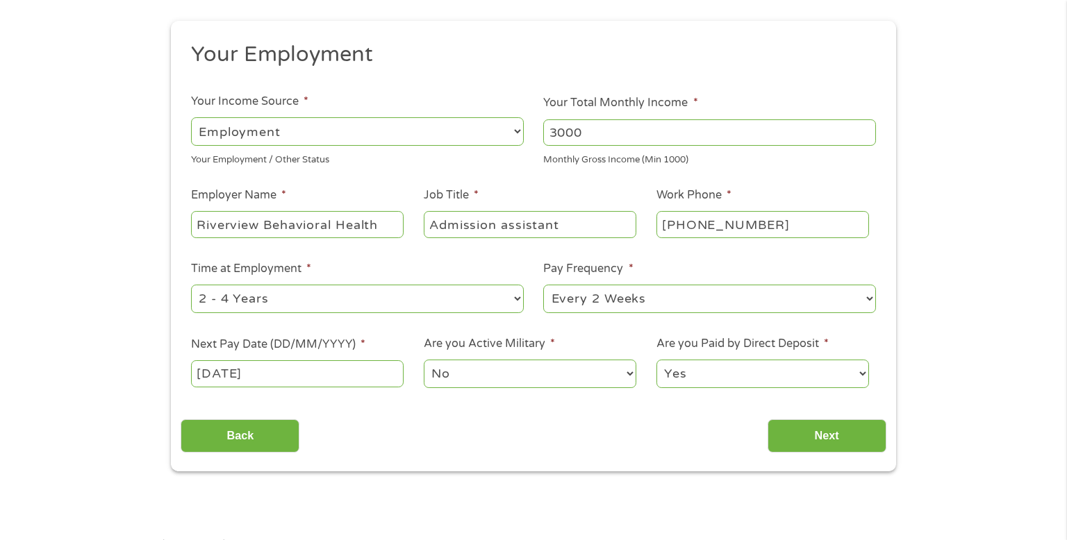
click at [511, 297] on select "--- Choose one --- 1 Year or less 1 - 2 Years 2 - 4 Years Over 4 Years" at bounding box center [357, 299] width 333 height 28
select select "24months"
click at [191, 285] on select "--- Choose one --- 1 Year or less 1 - 2 Years 2 - 4 Years Over 4 Years" at bounding box center [357, 299] width 333 height 28
click at [849, 451] on input "Next" at bounding box center [827, 437] width 119 height 34
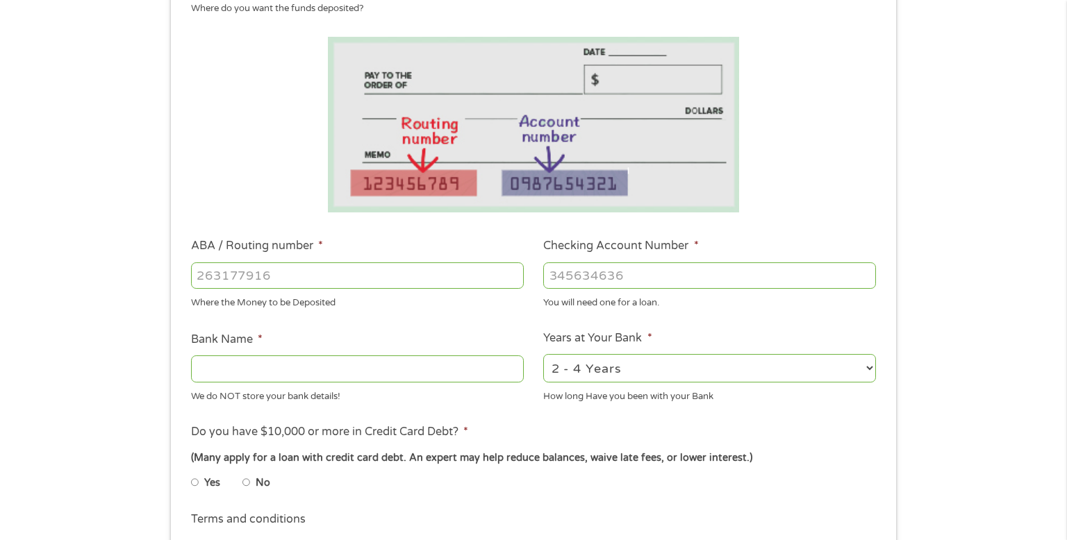
scroll to position [215, 0]
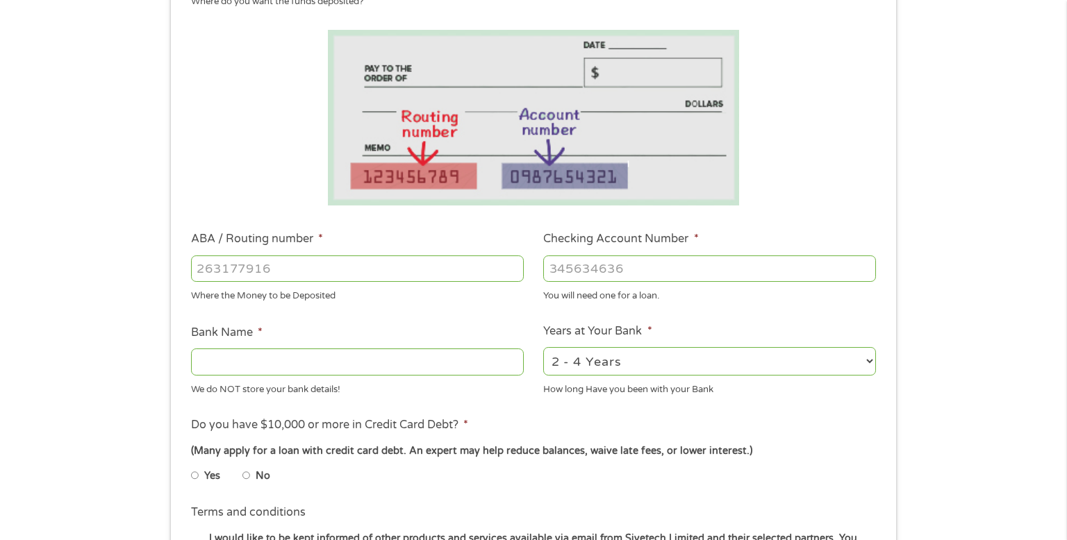
click at [389, 265] on input "ABA / Routing number *" at bounding box center [357, 269] width 333 height 26
type input "021214891"
type input "Cross River Bank"
type input "021214891"
click at [707, 273] on input "Checking Account Number *" at bounding box center [709, 269] width 333 height 26
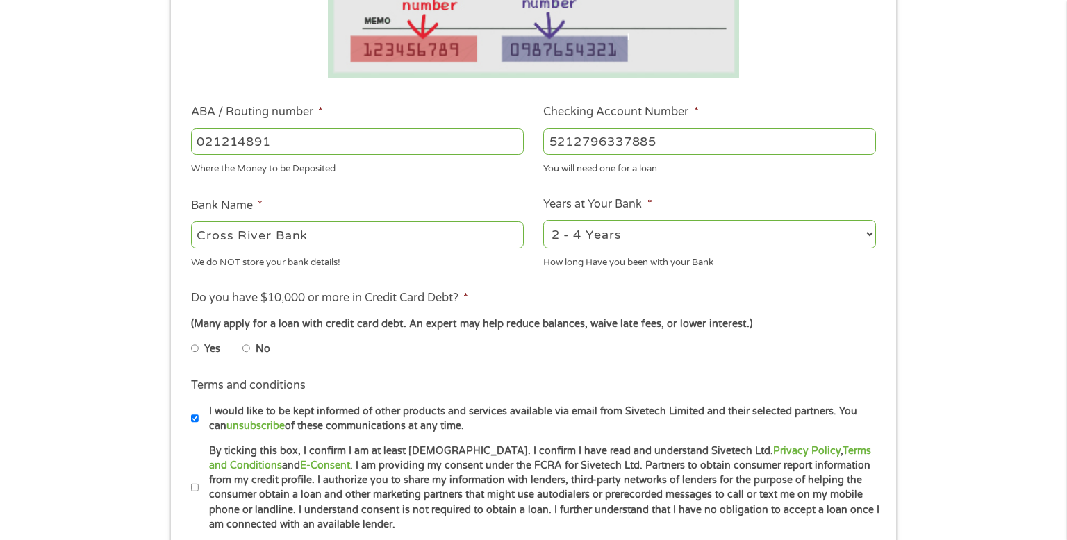
scroll to position [347, 0]
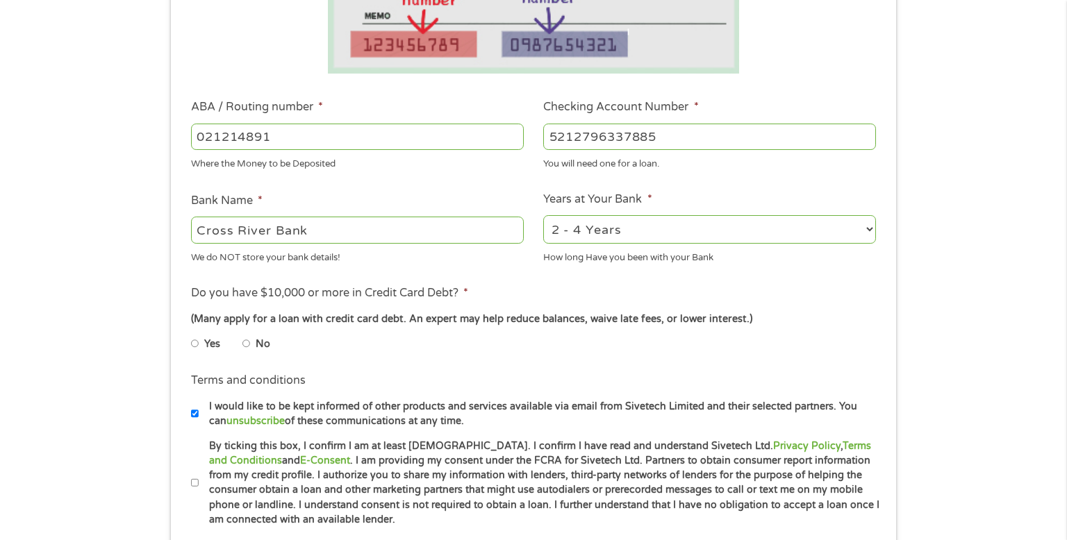
type input "5212796337885"
click at [197, 350] on input "Yes" at bounding box center [195, 344] width 8 height 22
radio input "true"
click at [247, 350] on input "No" at bounding box center [246, 344] width 8 height 22
radio input "true"
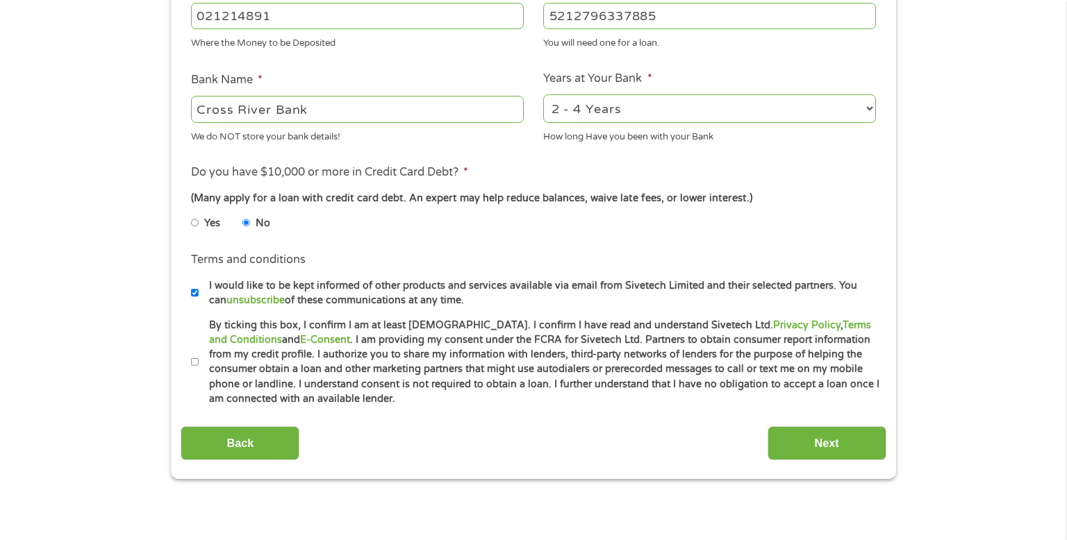
scroll to position [470, 0]
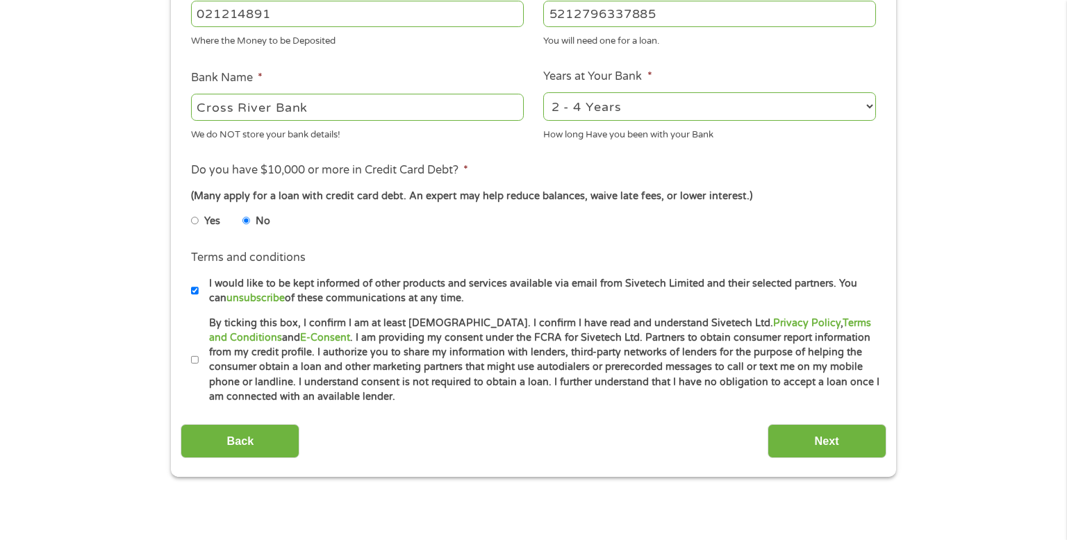
click at [197, 369] on input "By ticking this box, I confirm I am at least [DEMOGRAPHIC_DATA]. I confirm I ha…" at bounding box center [195, 360] width 8 height 22
checkbox input "true"
click at [850, 440] on input "Next" at bounding box center [827, 441] width 119 height 34
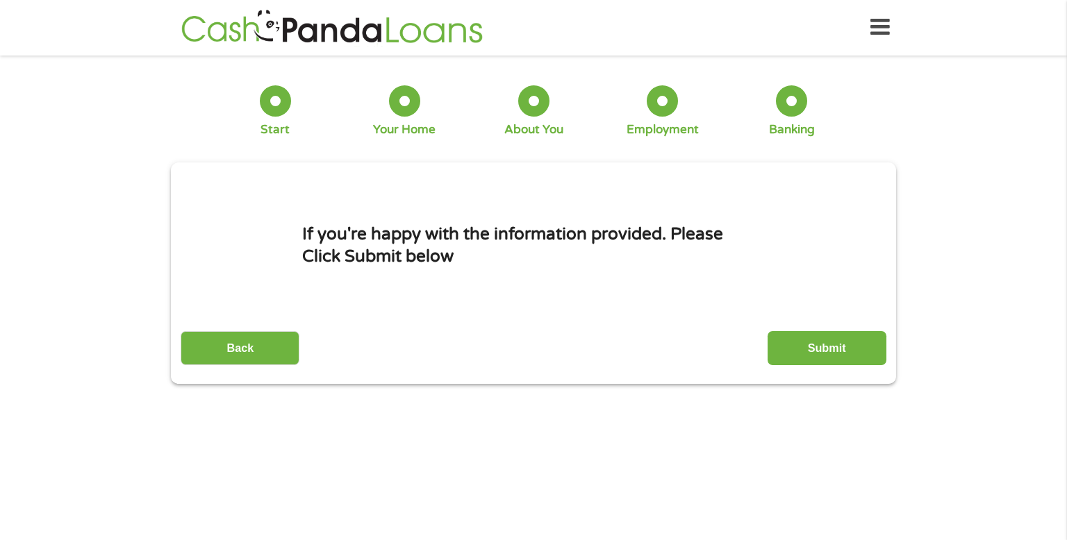
scroll to position [0, 0]
click at [849, 342] on input "Submit" at bounding box center [827, 349] width 119 height 34
